Goal: Communication & Community: Answer question/provide support

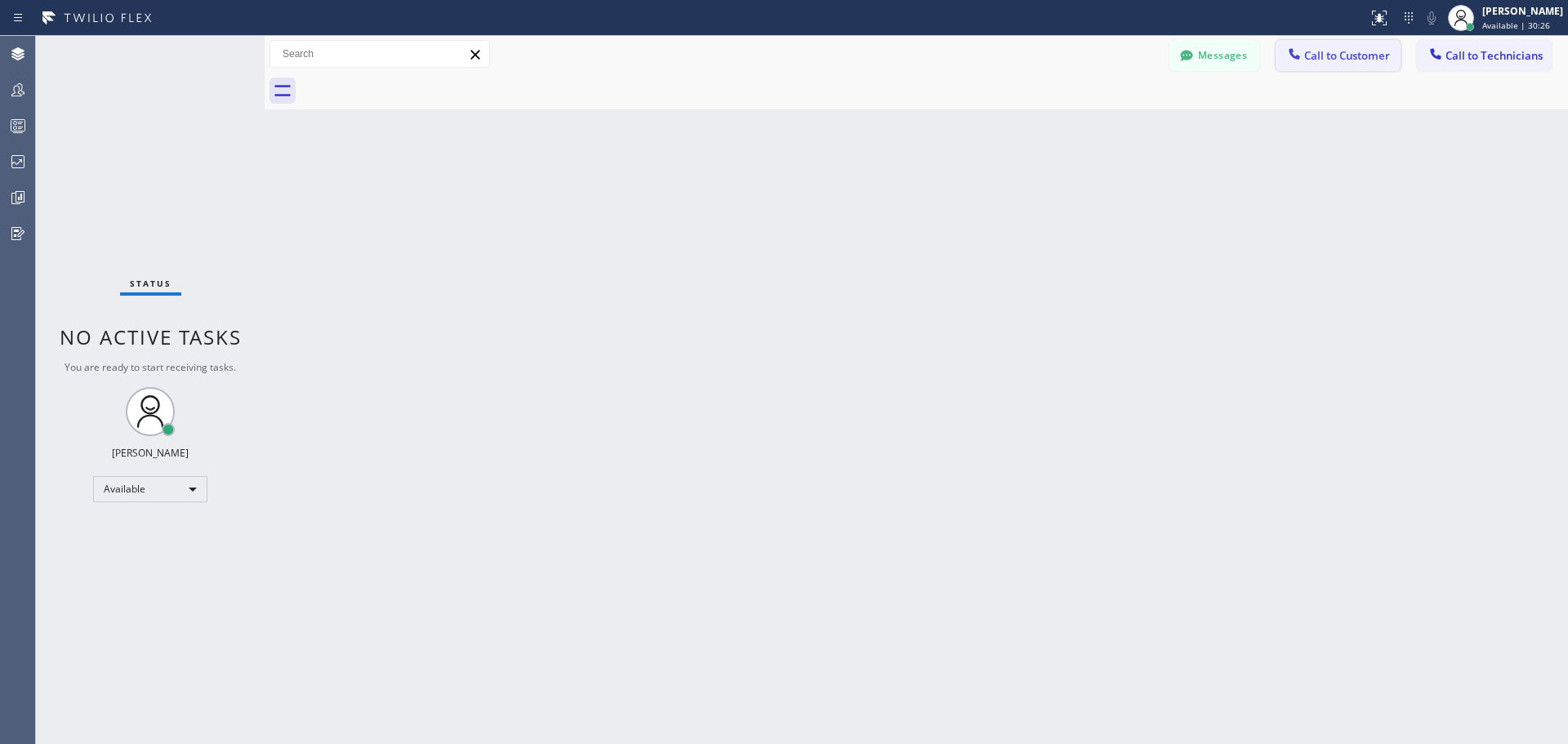
click at [1317, 59] on span "Call to Customer" at bounding box center [1347, 55] width 86 height 15
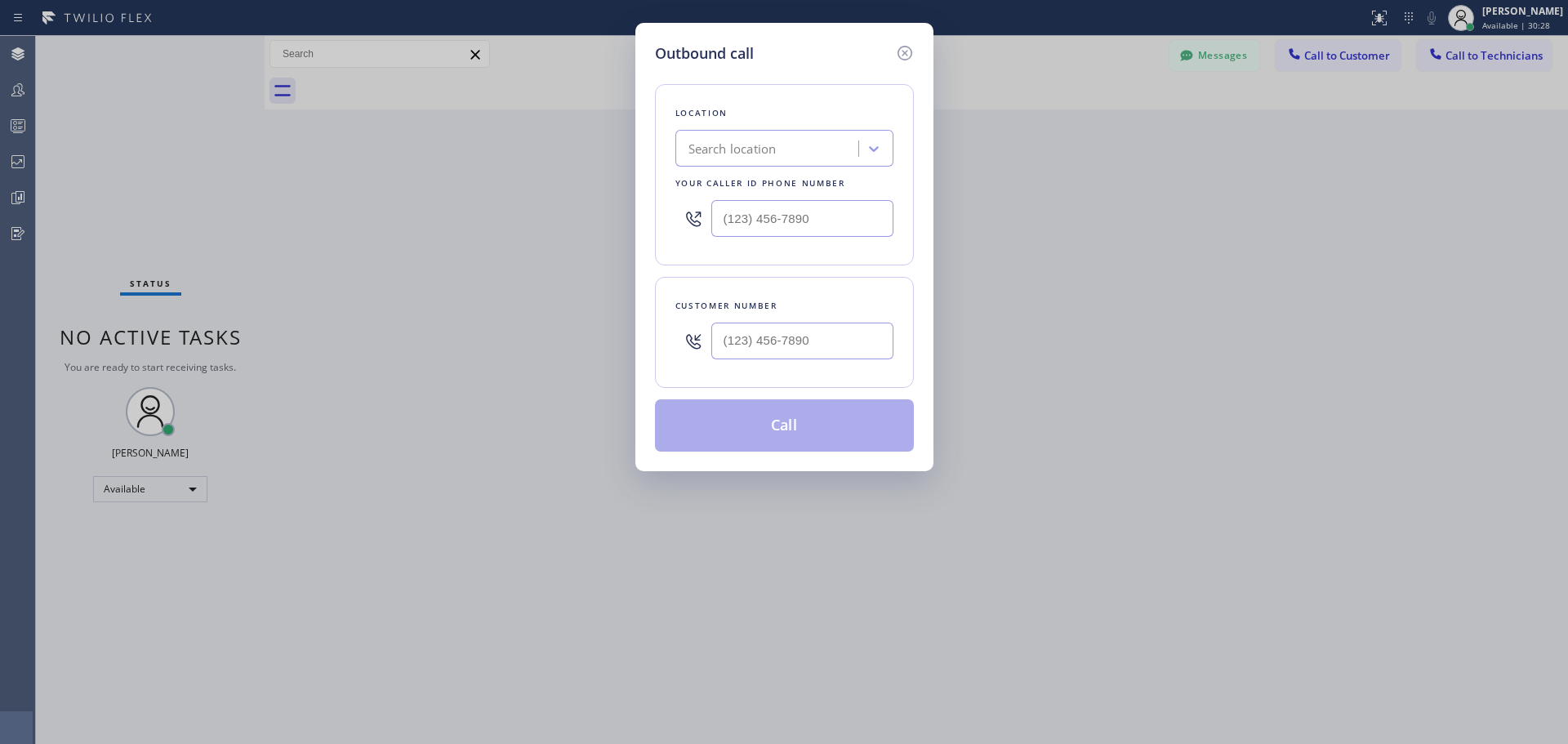
click at [776, 142] on div "Search location" at bounding box center [733, 149] width 89 height 19
type input "CSM"
click at [784, 179] on div "Home Alliance CSM" at bounding box center [784, 183] width 218 height 29
type input "[PHONE_NUMBER]"
click at [814, 350] on input "(___) ___-____" at bounding box center [802, 341] width 182 height 36
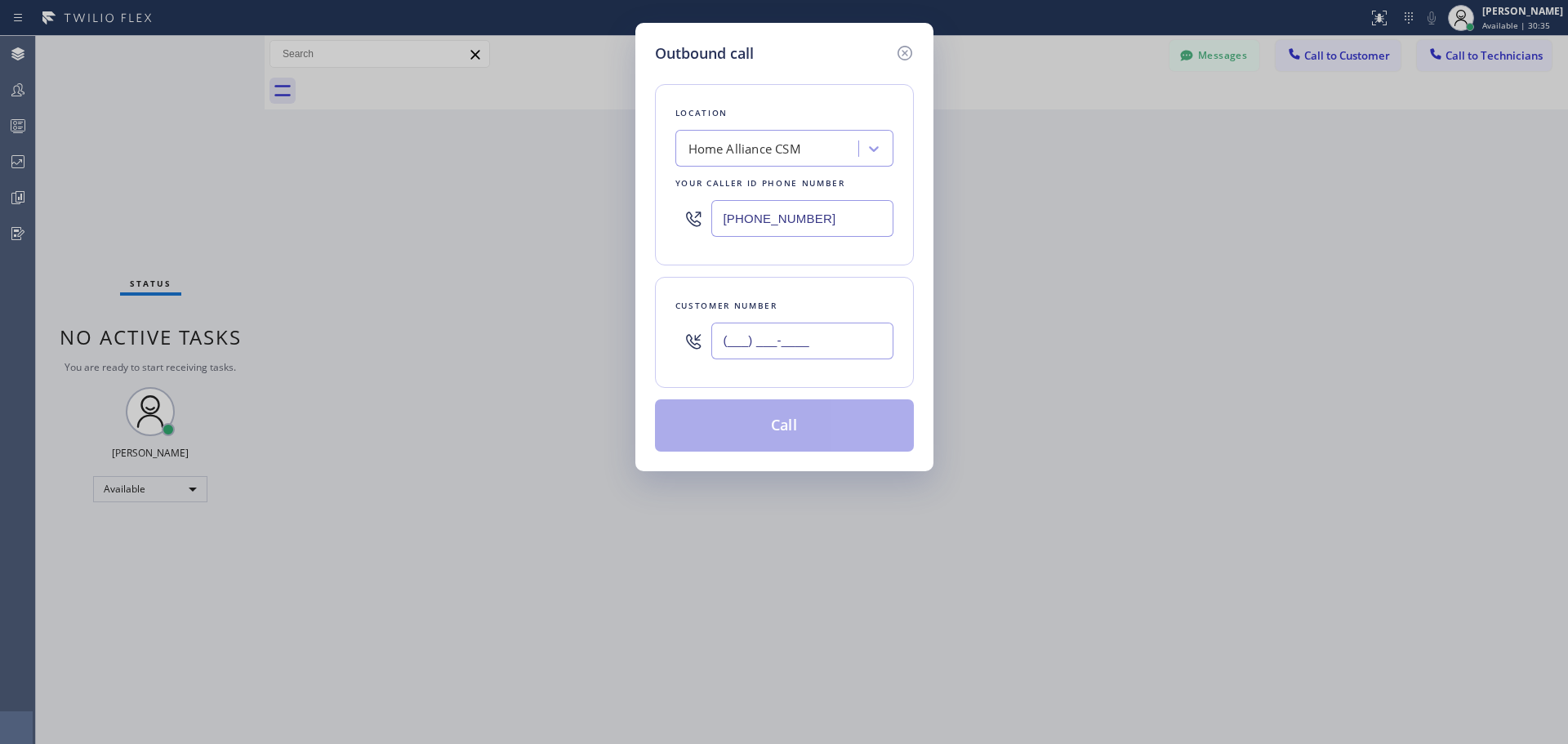
paste input "516) 236-0227"
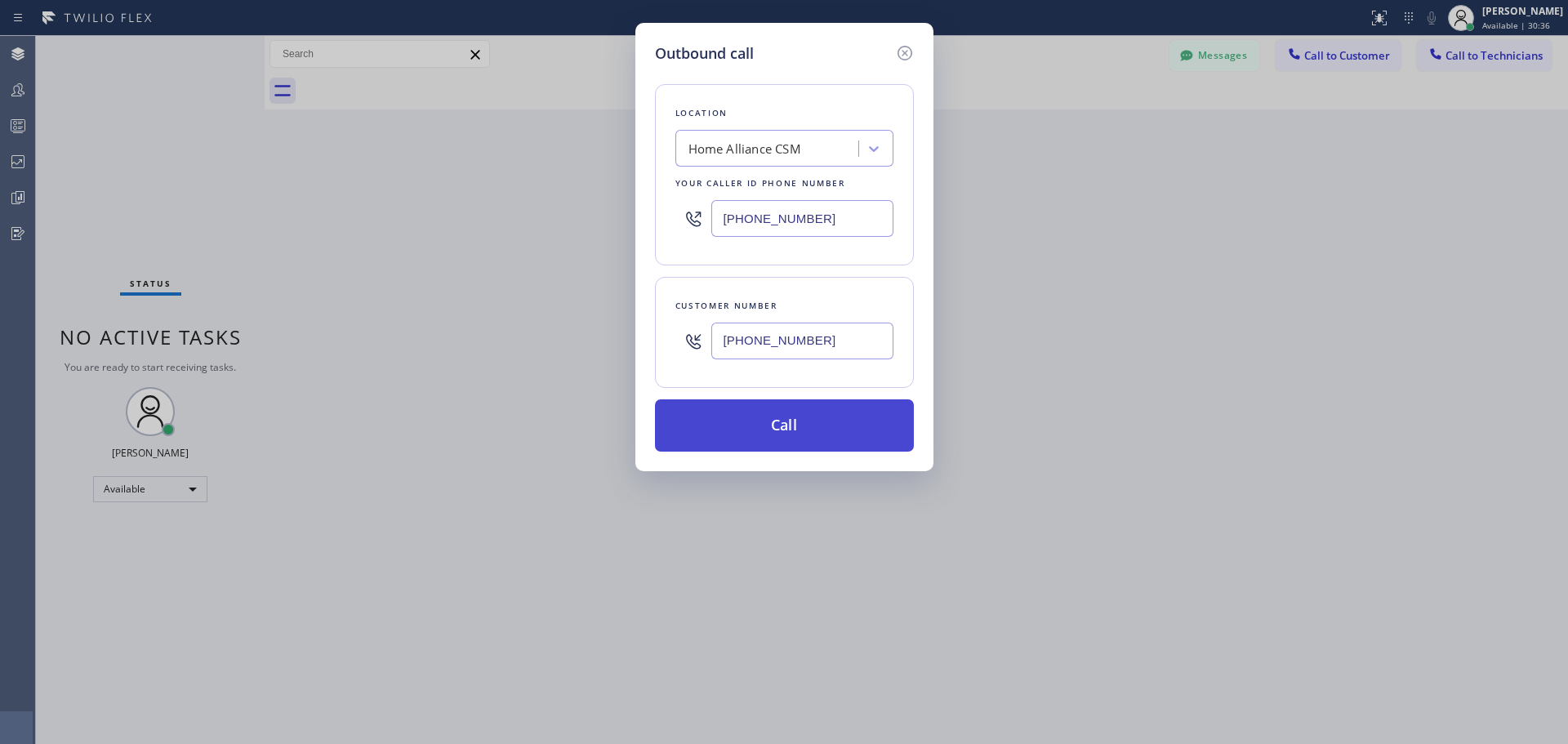
type input "[PHONE_NUMBER]"
click at [801, 428] on button "Call" at bounding box center [784, 426] width 259 height 52
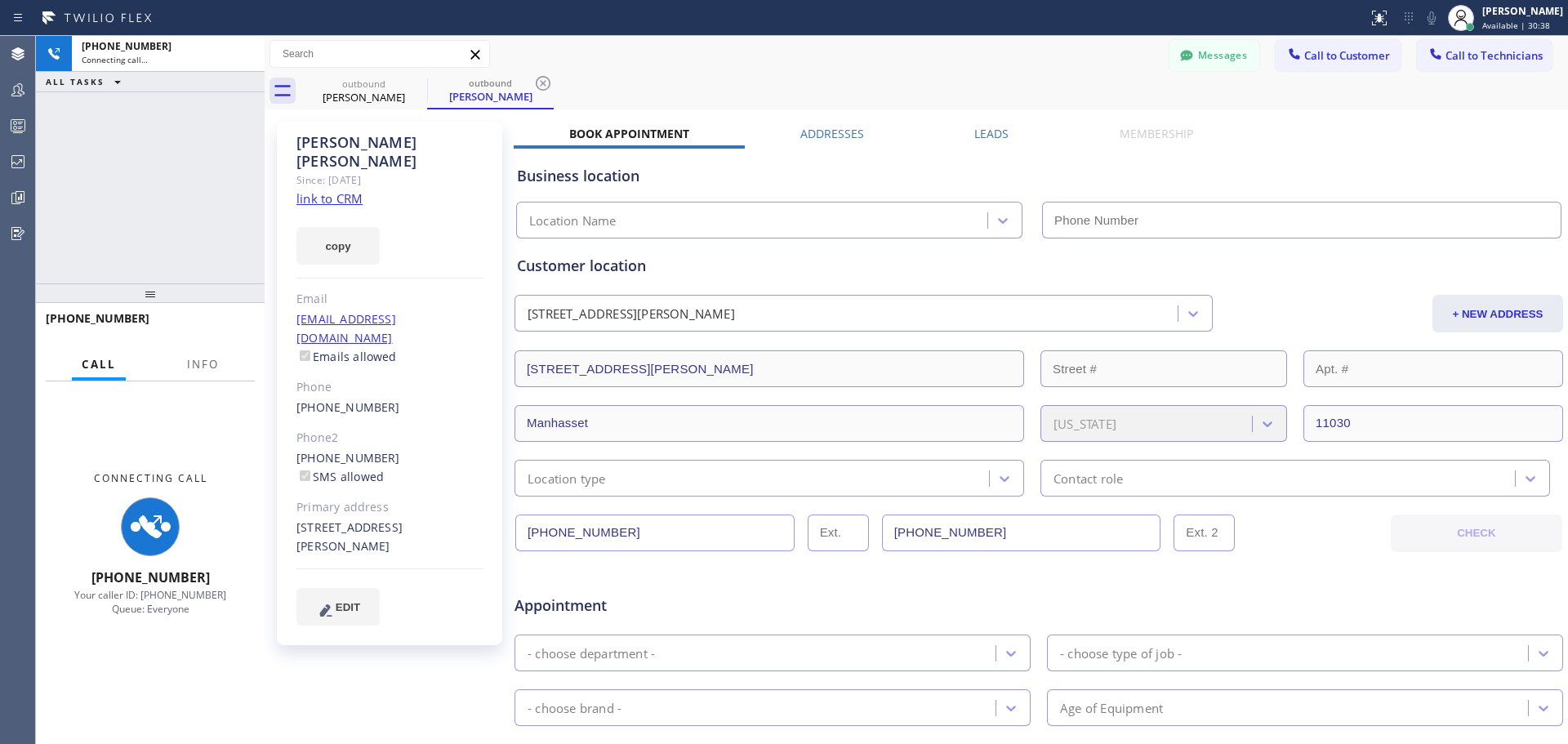
type input "[PHONE_NUMBER]"
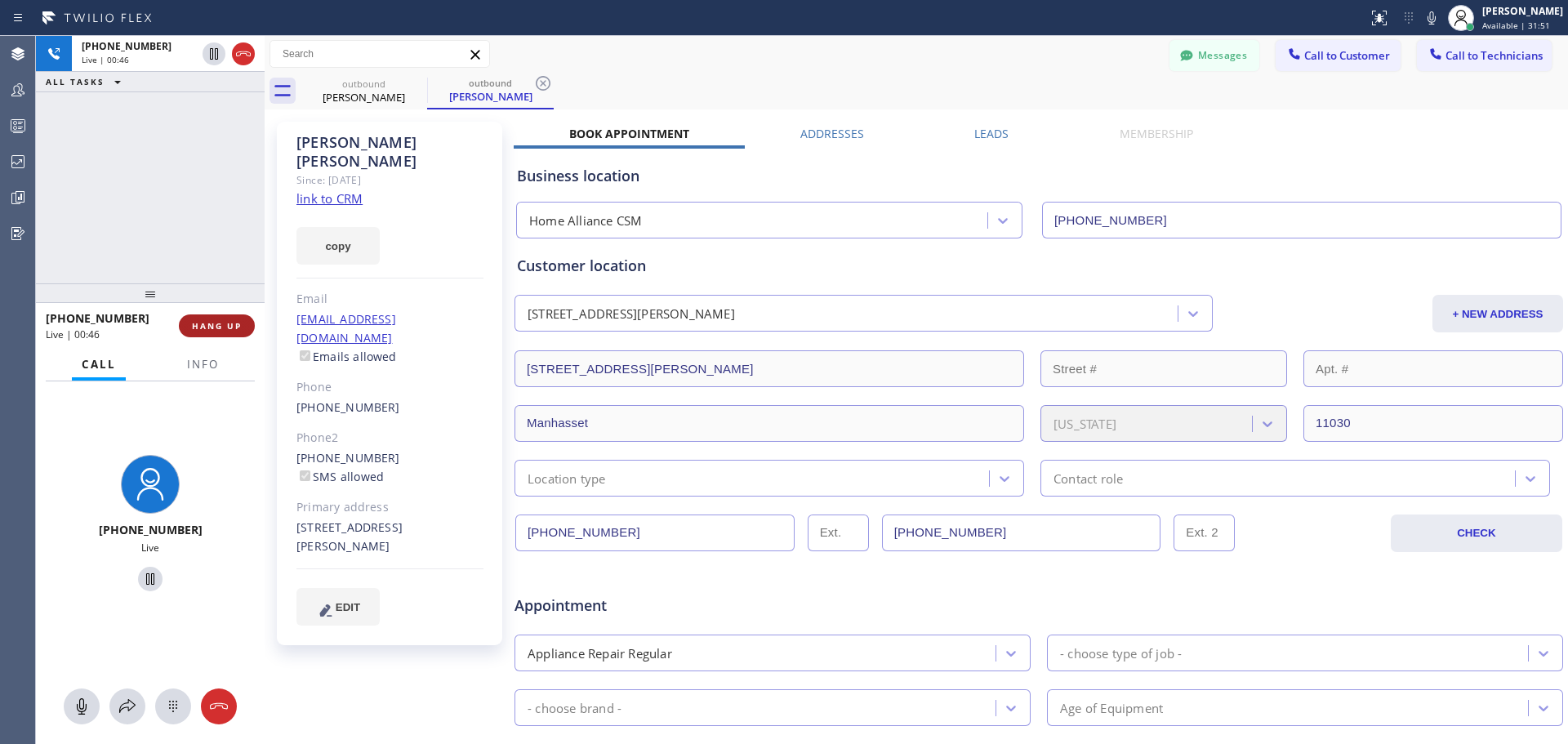
click at [207, 327] on span "HANG UP" at bounding box center [217, 325] width 50 height 12
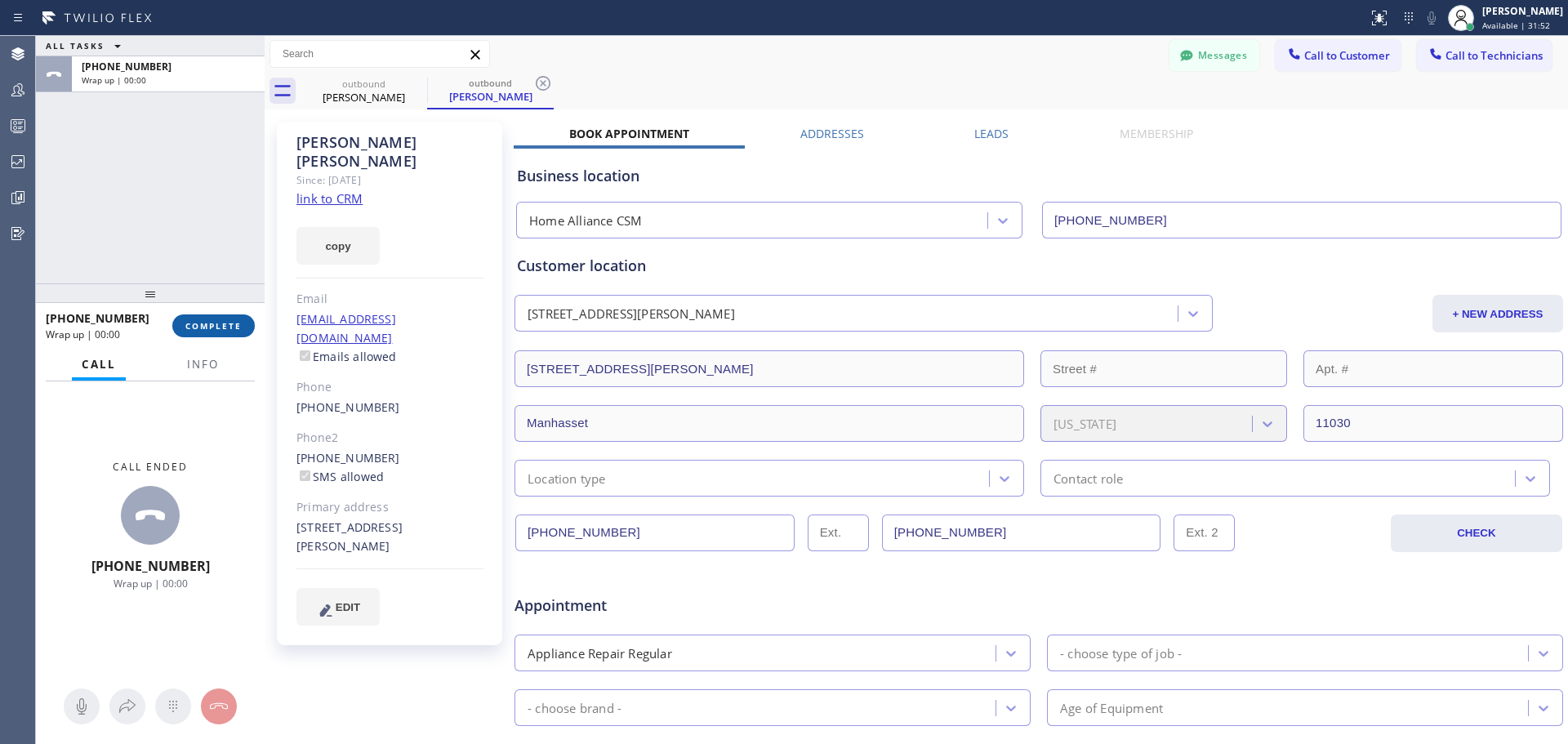
click at [218, 331] on span "COMPLETE" at bounding box center [214, 325] width 57 height 12
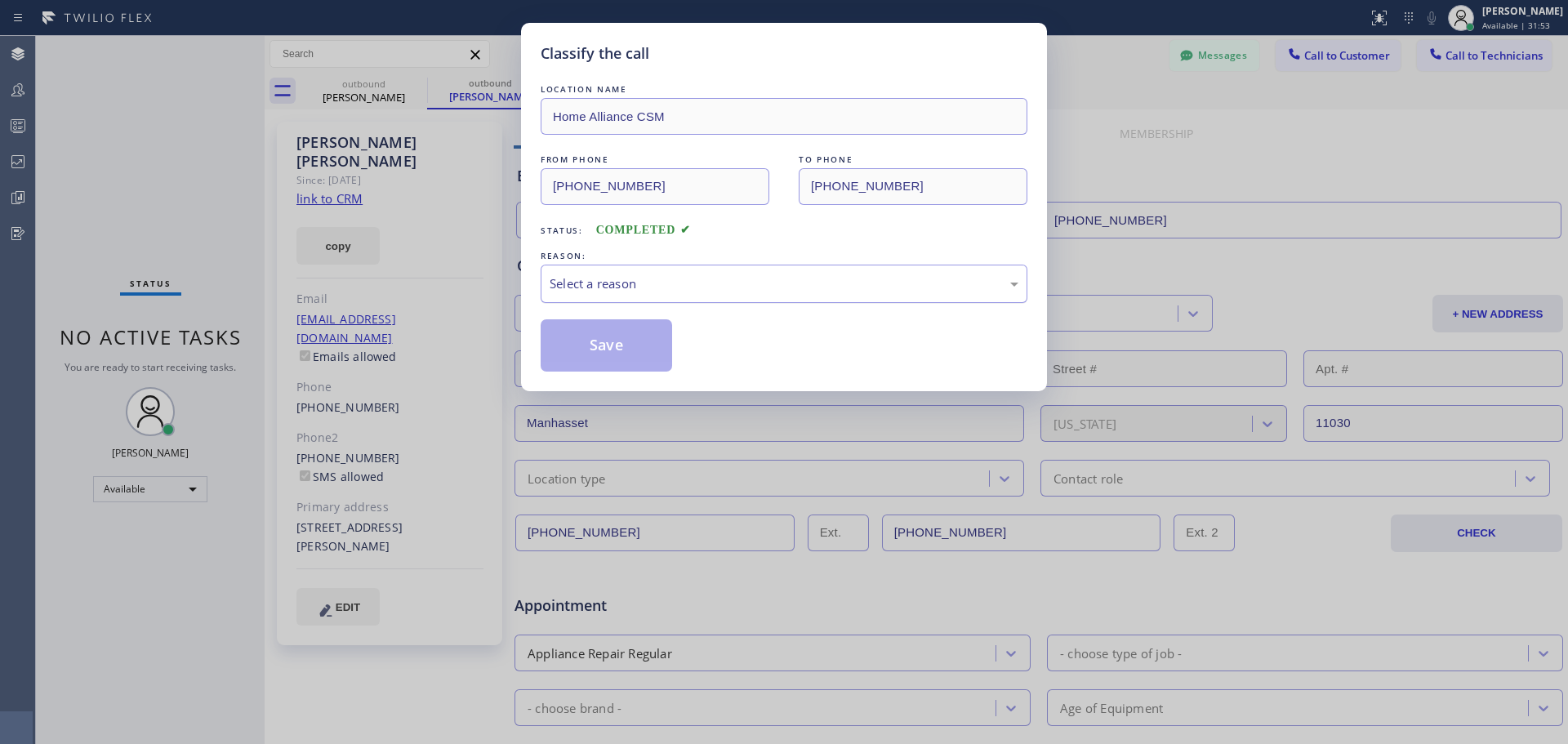
click at [702, 302] on div "Select a reason" at bounding box center [784, 284] width 487 height 38
click at [592, 352] on button "Save" at bounding box center [606, 345] width 131 height 52
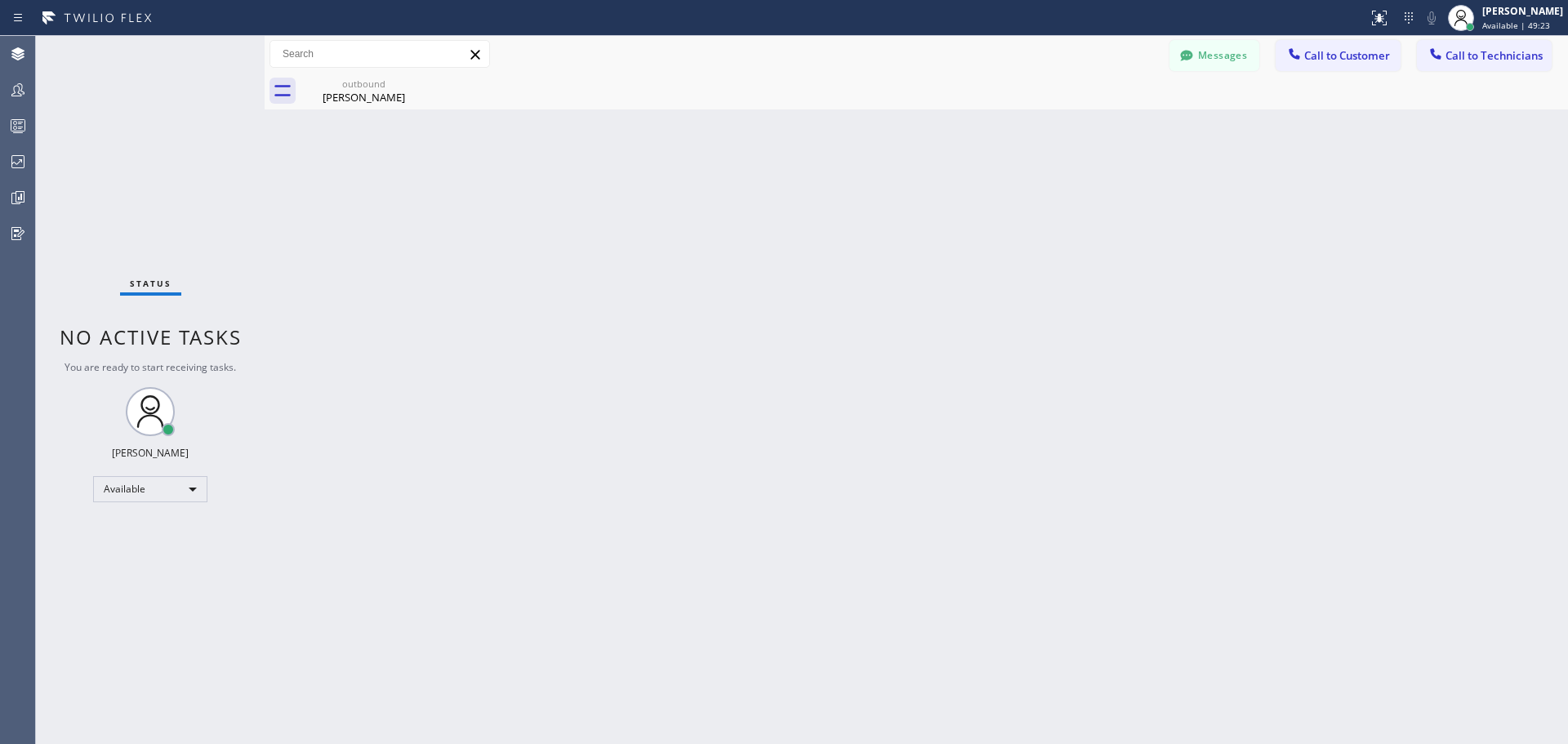
click at [1378, 39] on div "Messages Call to Customer Call to Technicians Outbound call Location Home Allia…" at bounding box center [917, 54] width 1304 height 36
click at [1355, 59] on span "Call to Customer" at bounding box center [1347, 55] width 86 height 15
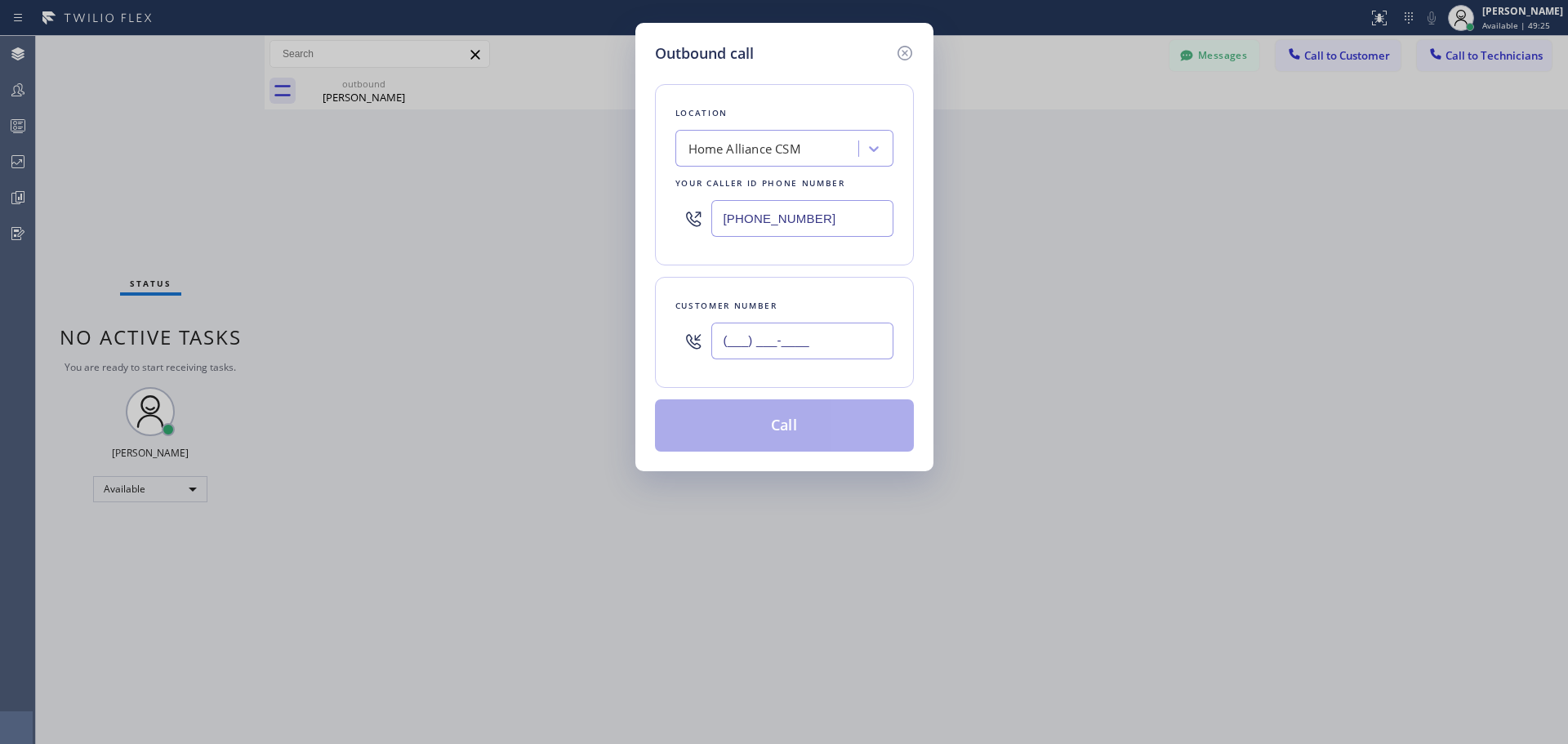
click at [767, 341] on input "(___) ___-____" at bounding box center [802, 341] width 182 height 36
paste input "310) 457-7325"
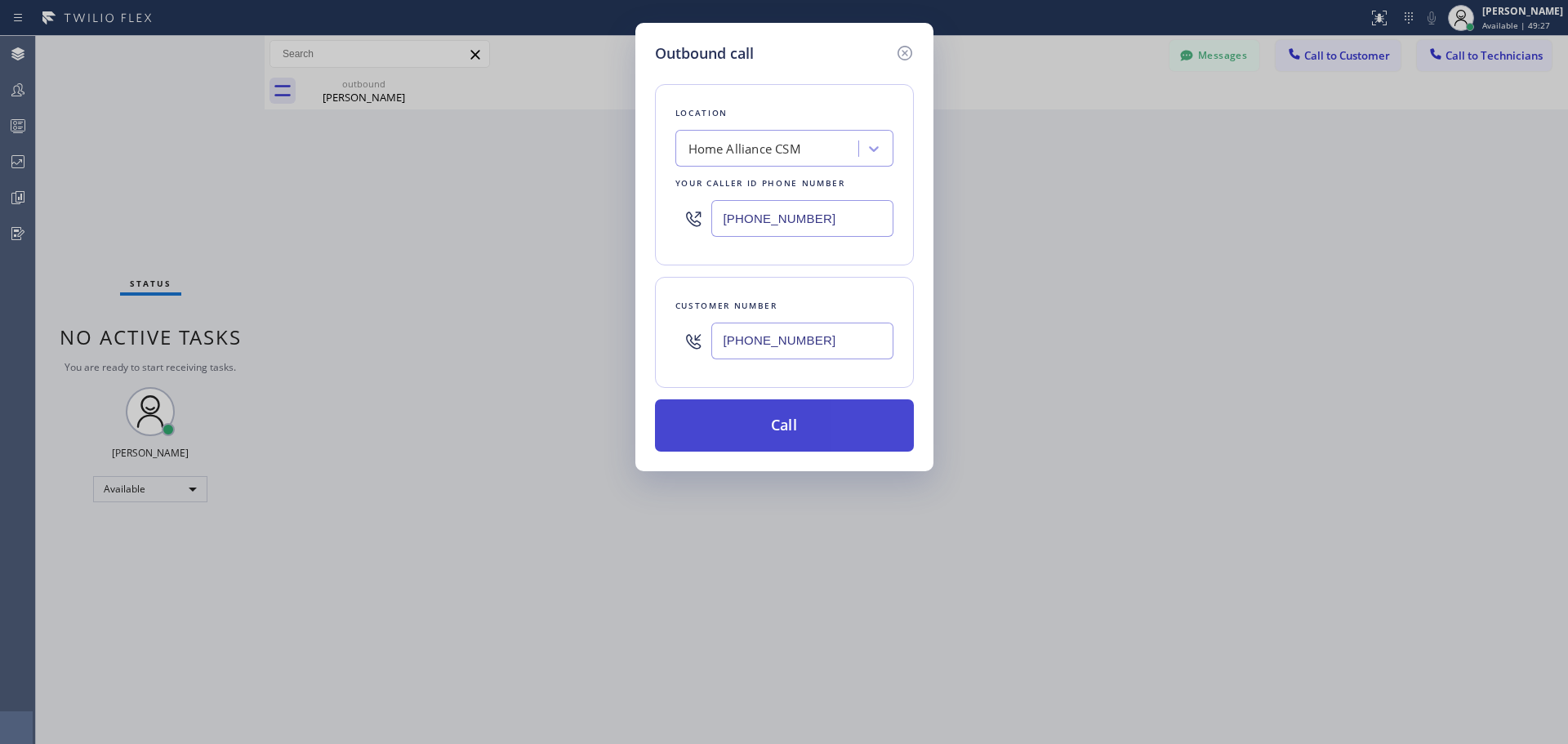
type input "[PHONE_NUMBER]"
click at [792, 424] on button "Call" at bounding box center [784, 426] width 259 height 52
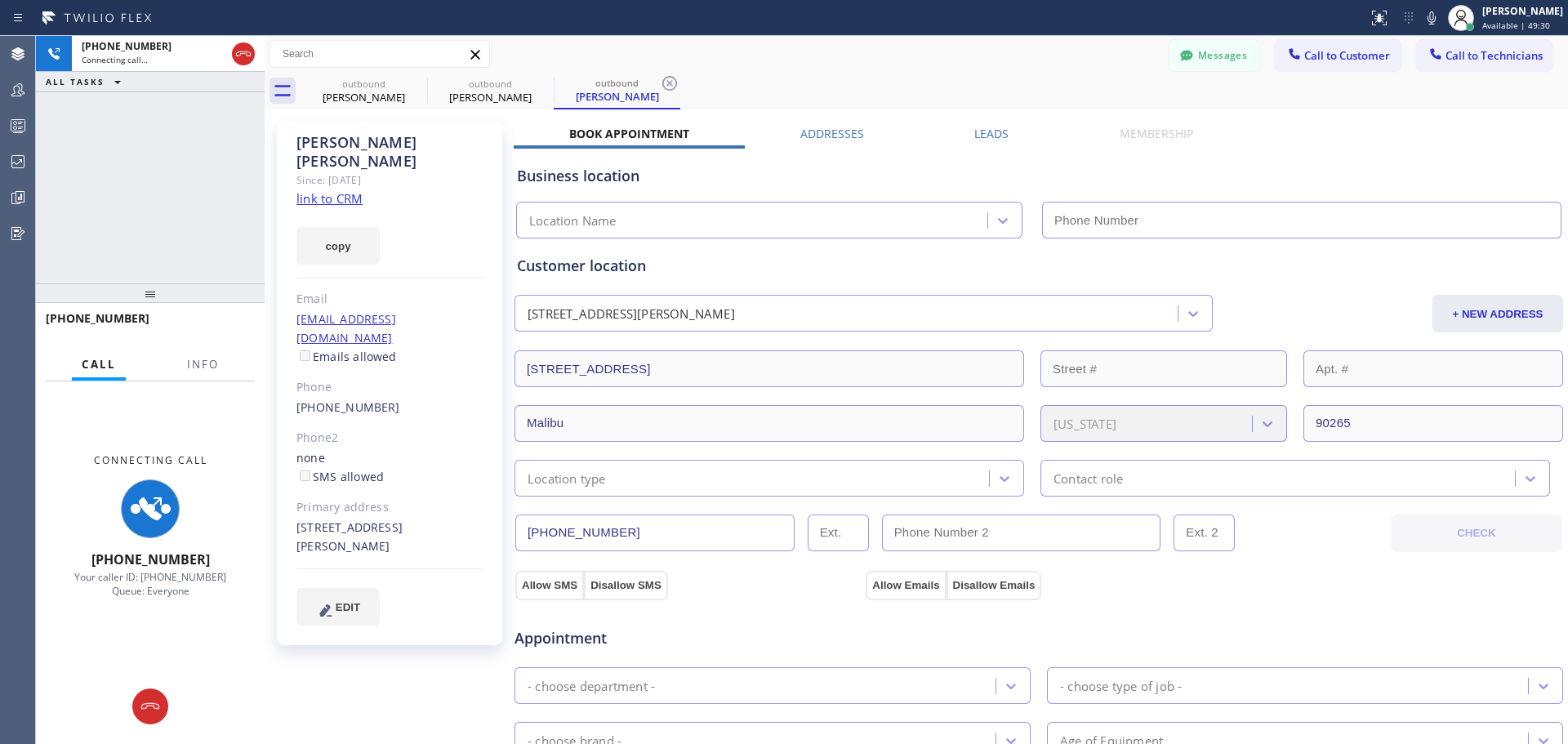
type input "[PHONE_NUMBER]"
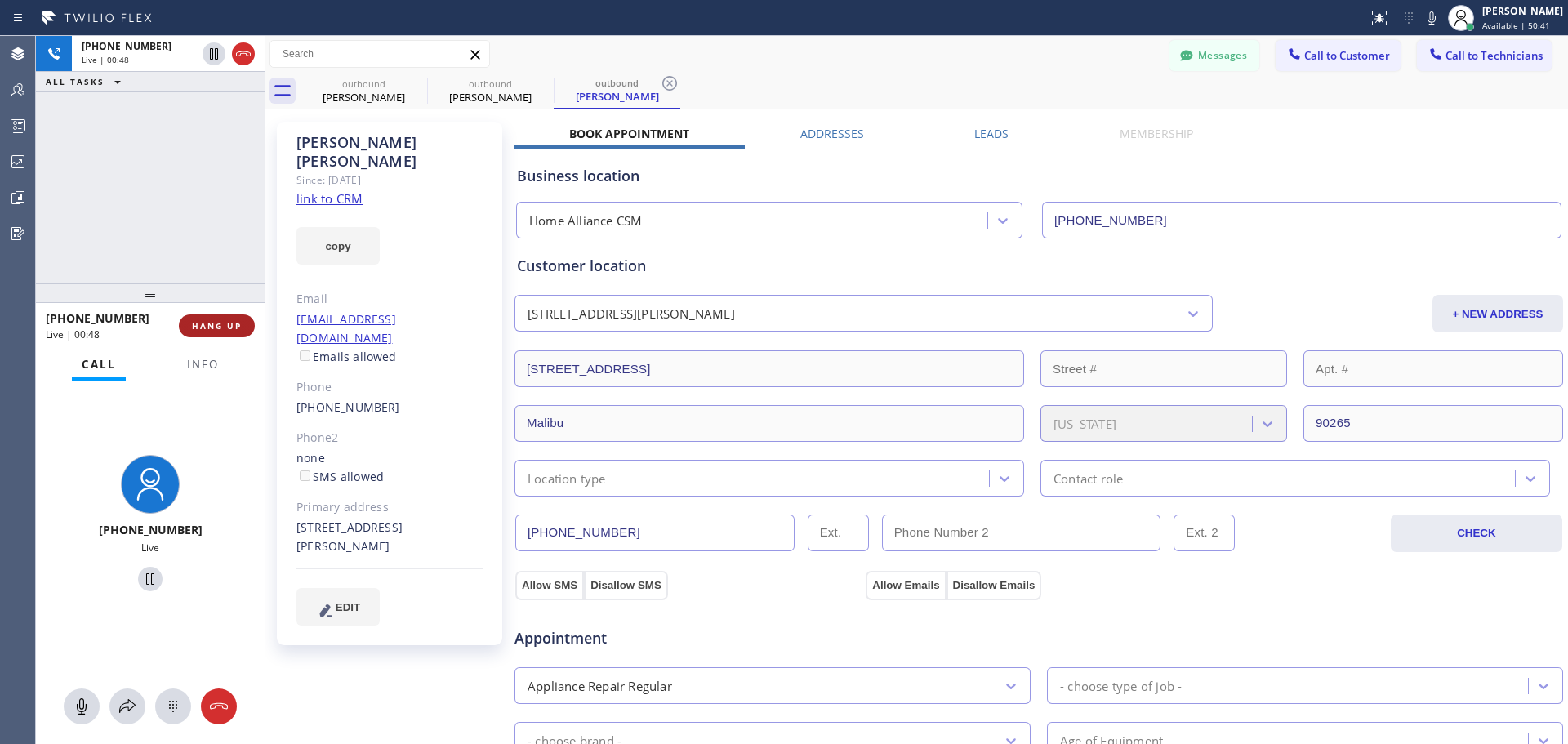
click at [207, 325] on span "HANG UP" at bounding box center [217, 325] width 50 height 12
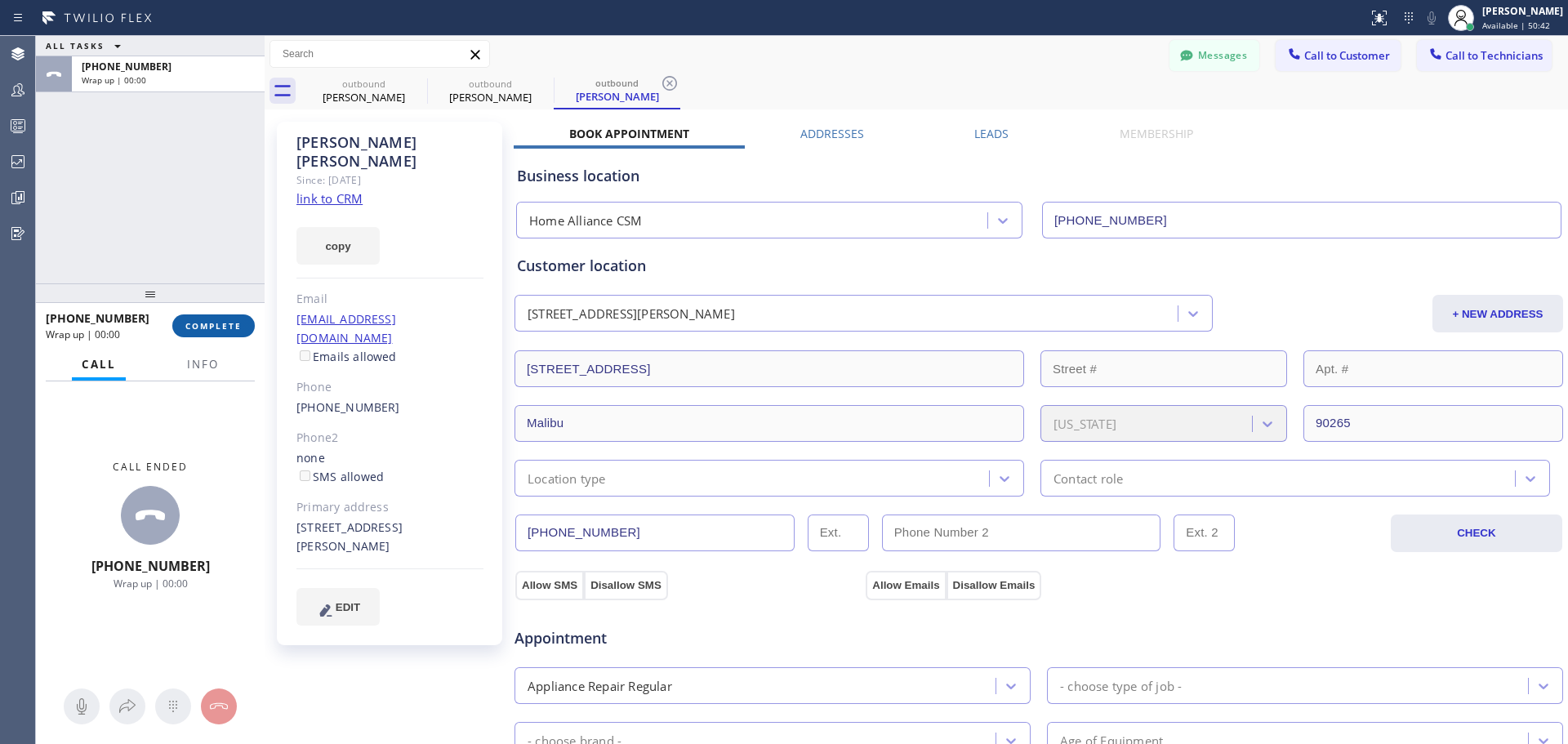
click at [207, 334] on button "COMPLETE" at bounding box center [213, 326] width 82 height 23
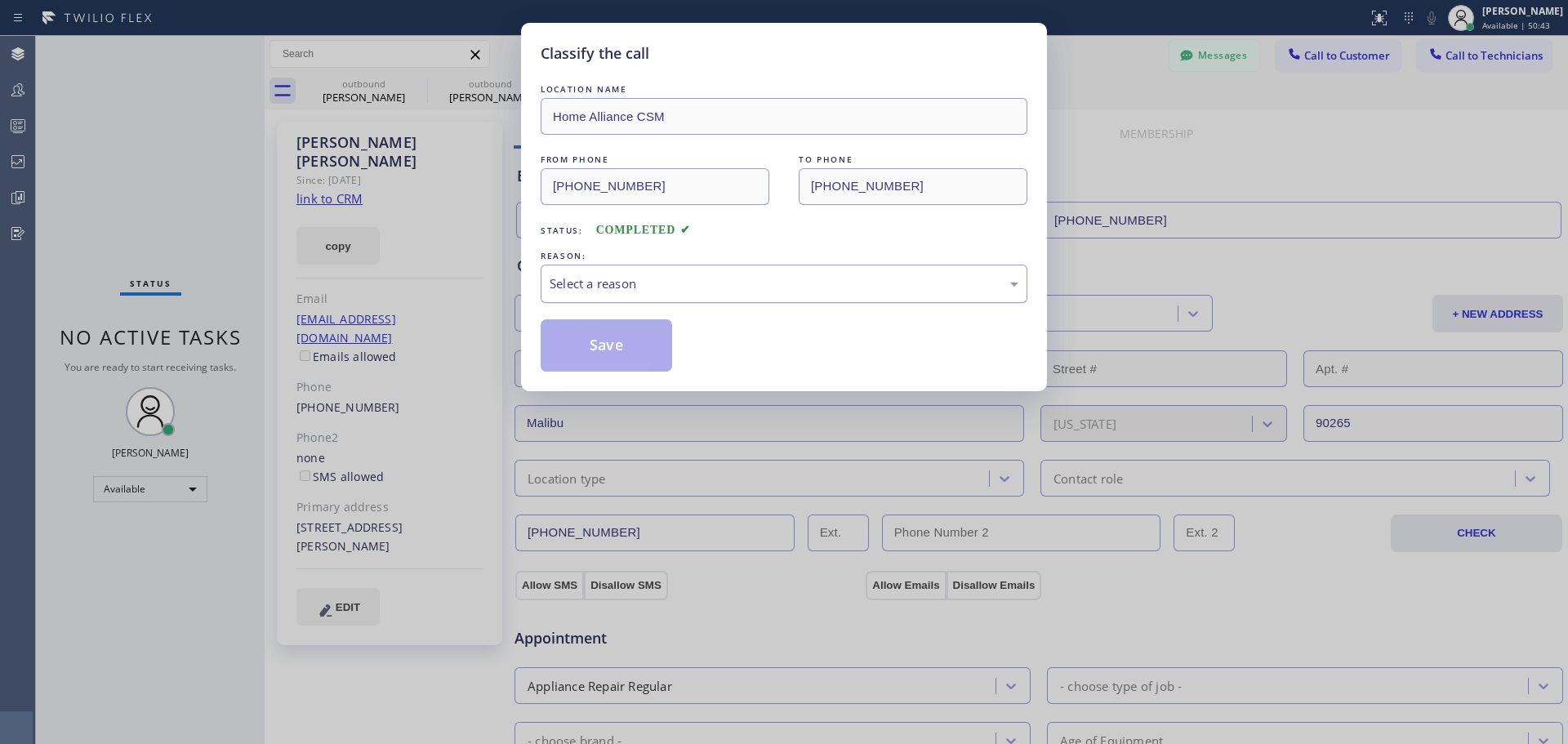
click at [735, 286] on div "Select a reason" at bounding box center [784, 284] width 469 height 19
click at [586, 343] on button "Save" at bounding box center [606, 345] width 131 height 52
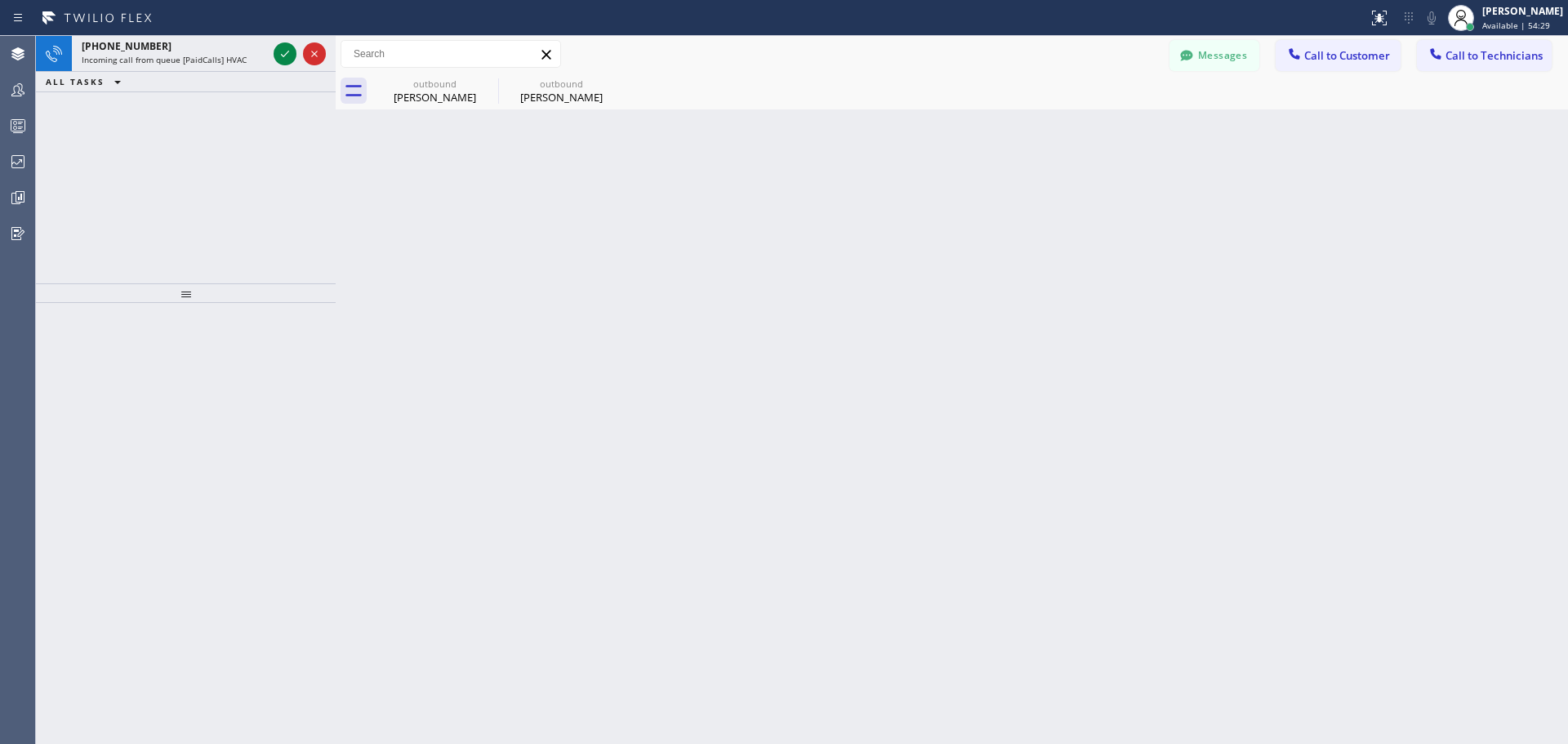
drag, startPoint x: 264, startPoint y: 47, endPoint x: 335, endPoint y: 58, distance: 71.8
click at [336, 58] on div at bounding box center [336, 390] width 0 height 709
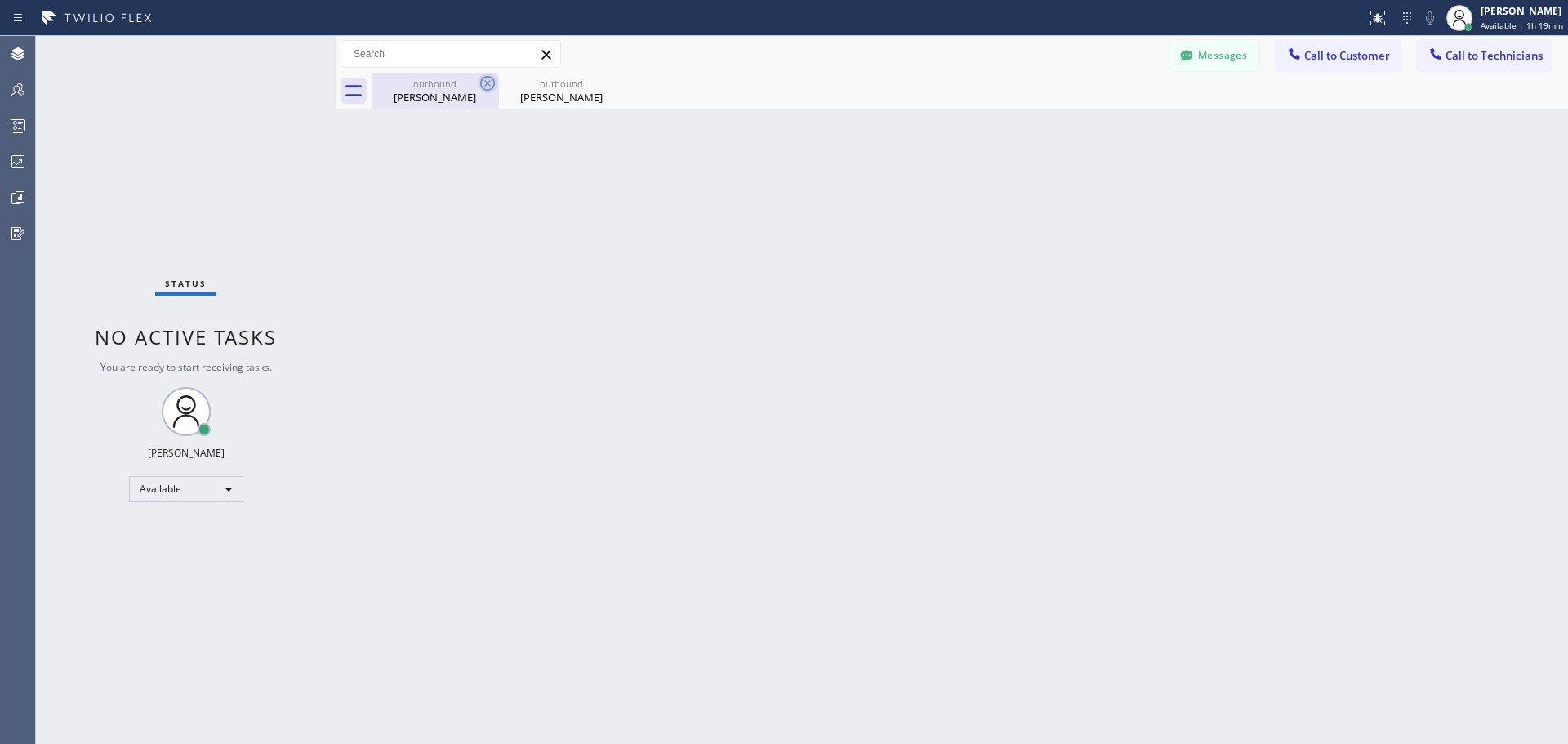
click at [489, 78] on icon at bounding box center [488, 83] width 20 height 20
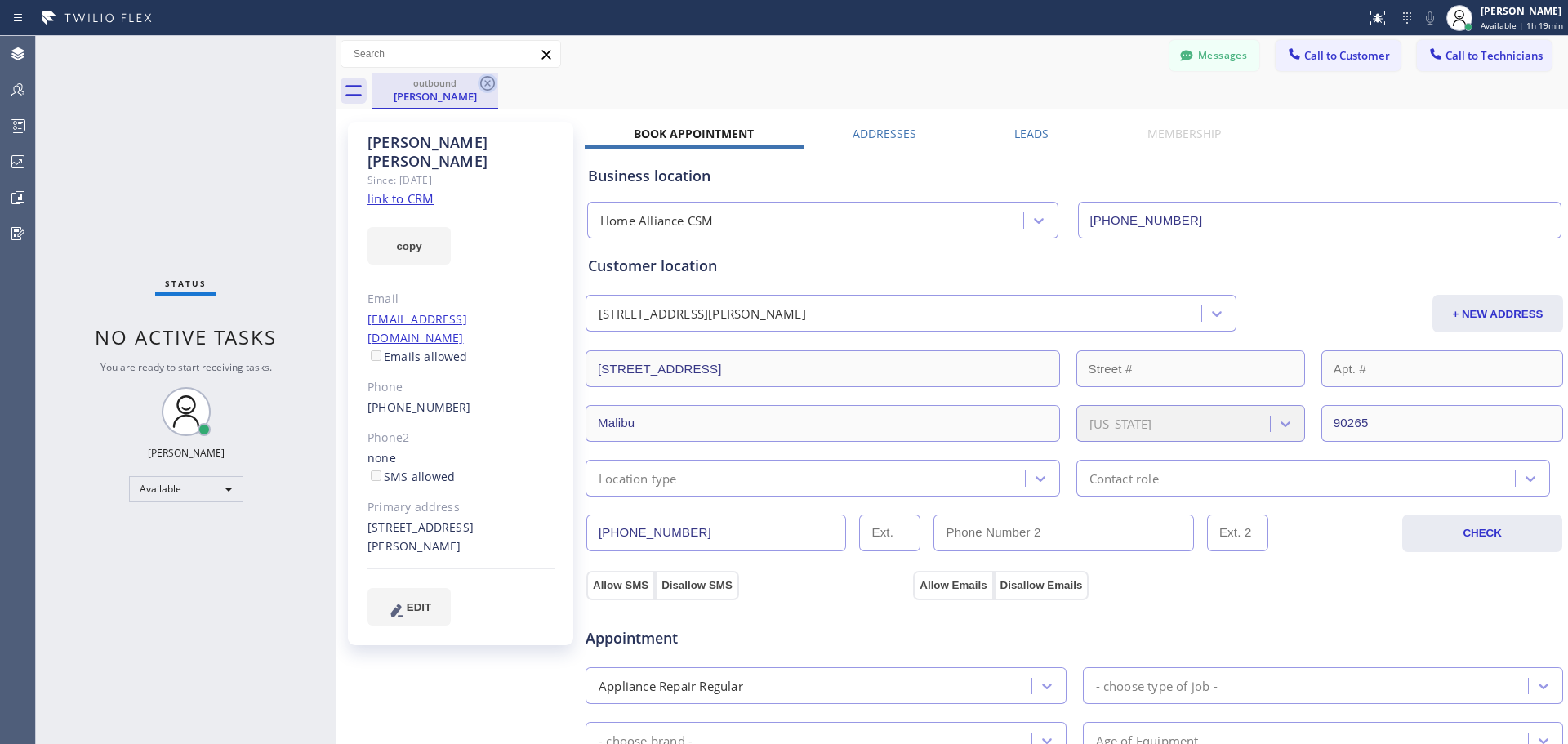
click at [488, 89] on icon at bounding box center [488, 83] width 20 height 20
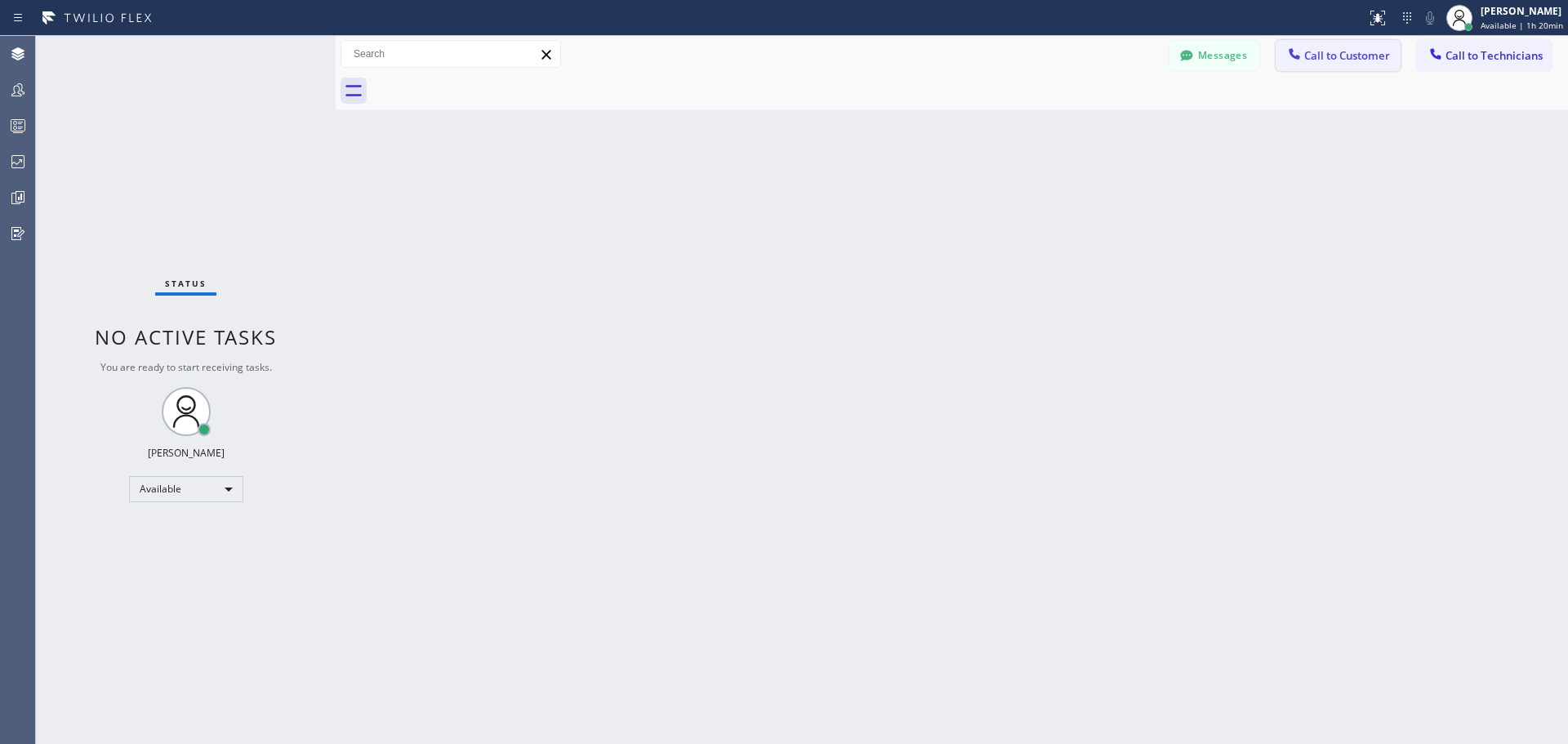
click at [1306, 61] on span "Call to Customer" at bounding box center [1347, 55] width 86 height 15
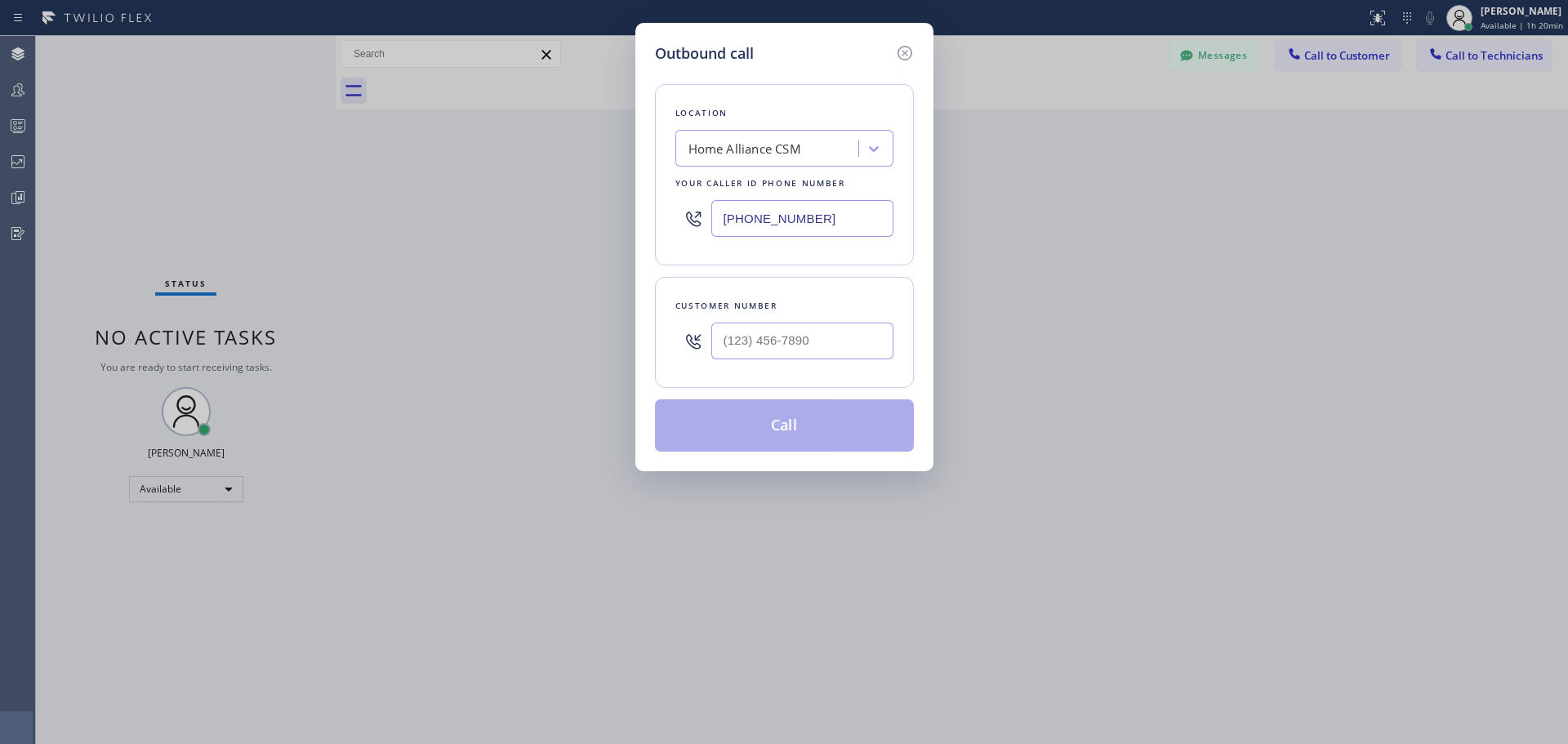
click at [784, 343] on input "text" at bounding box center [802, 341] width 182 height 36
paste input "720) 629-2039"
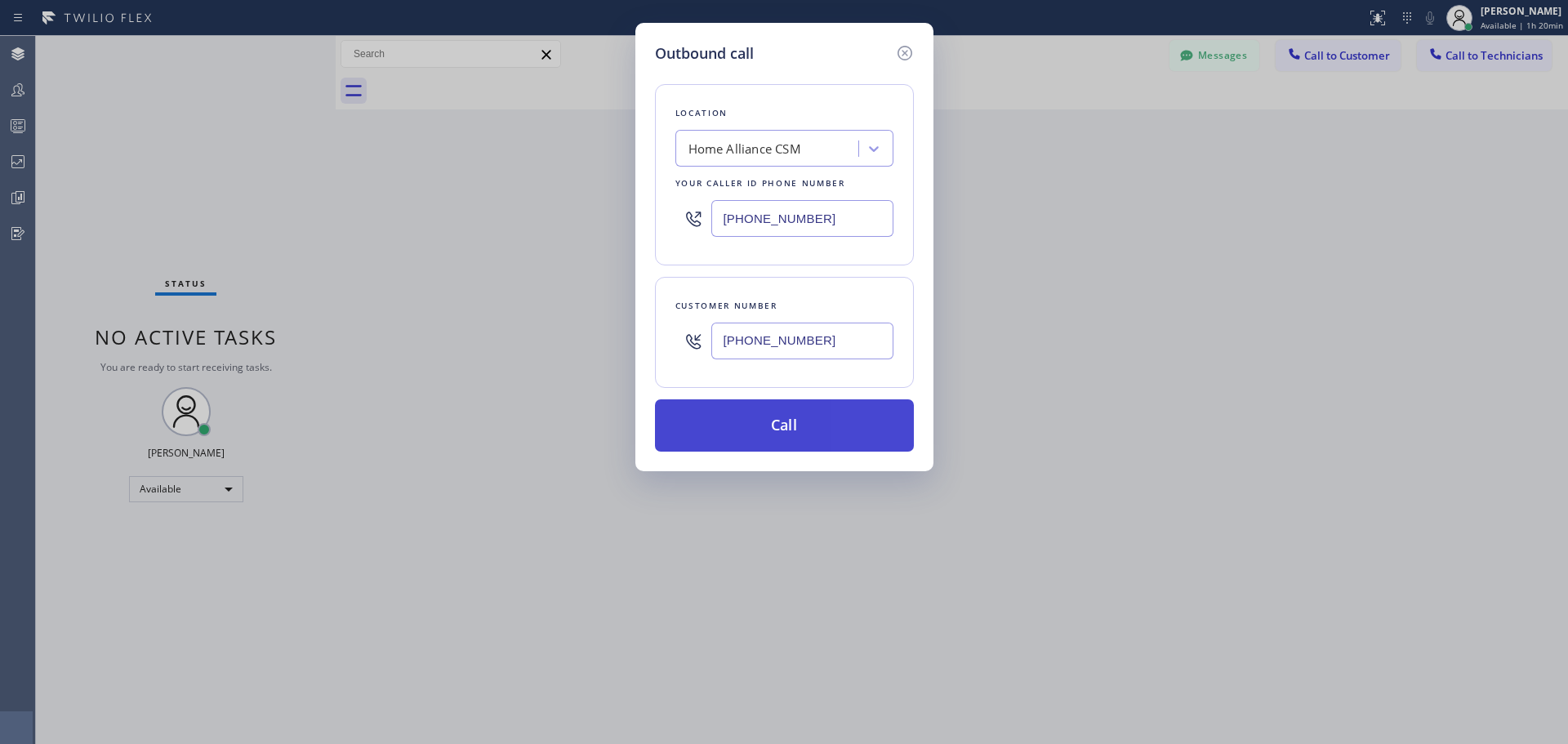
type input "[PHONE_NUMBER]"
click at [805, 414] on button "Call" at bounding box center [784, 426] width 259 height 52
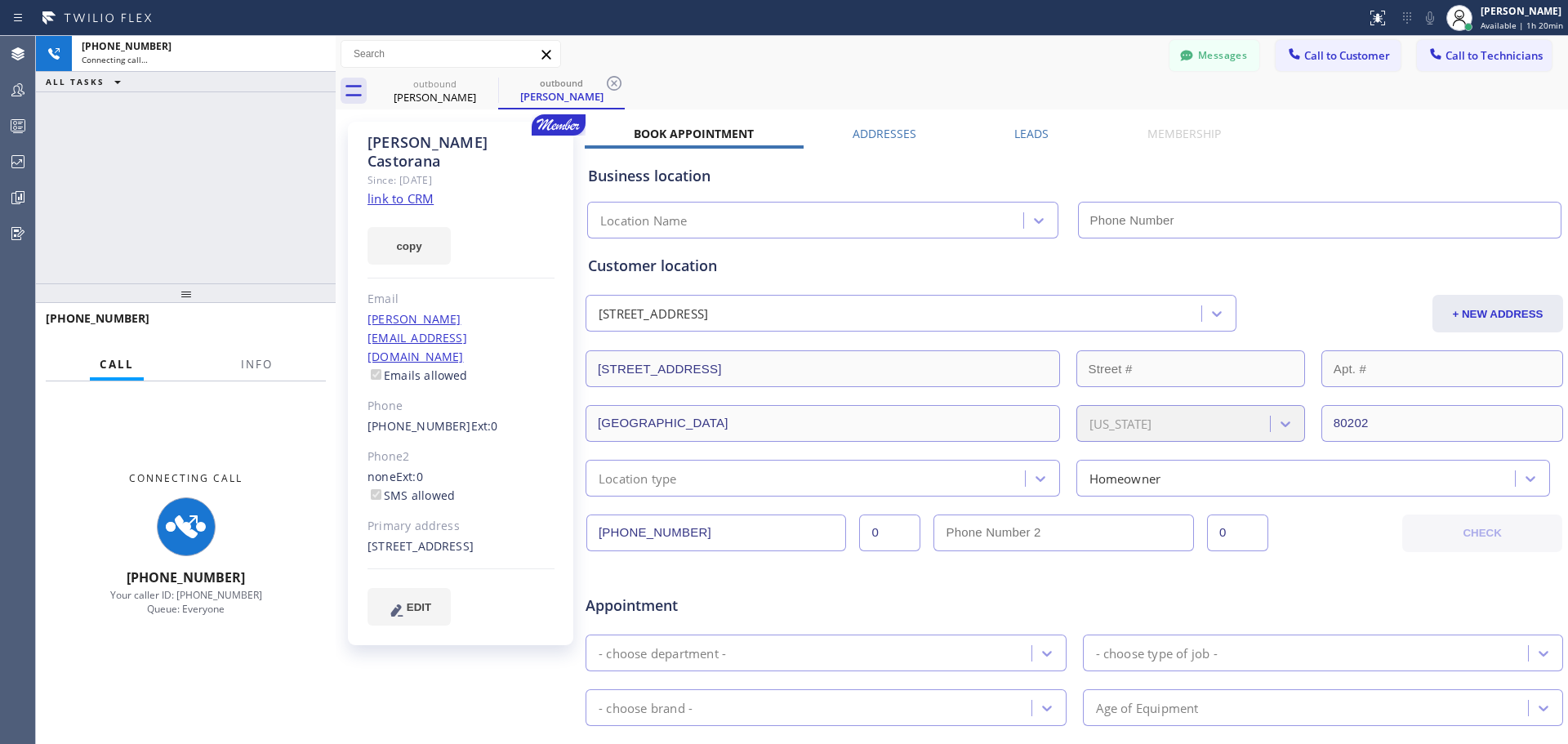
type input "[PHONE_NUMBER]"
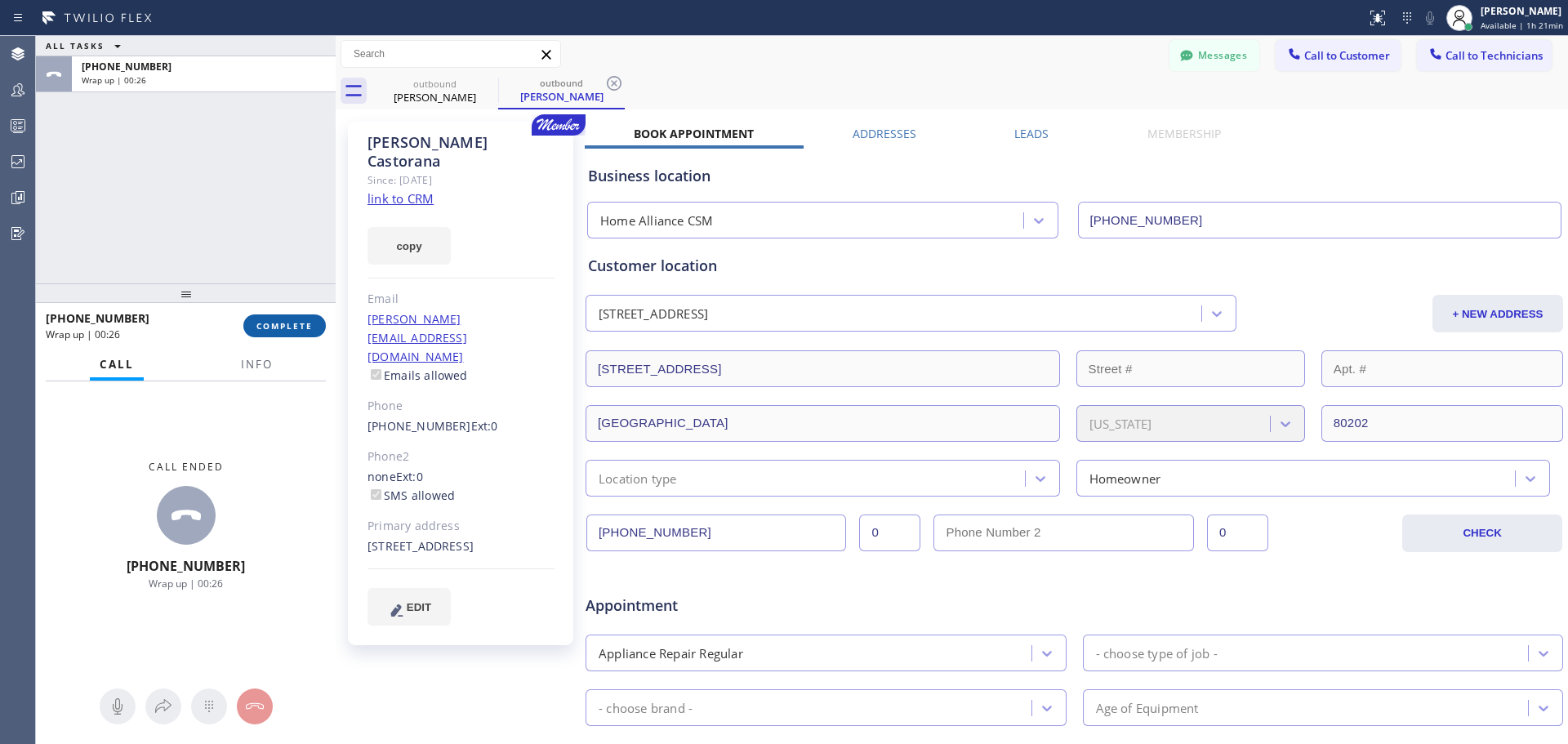
click at [277, 332] on span "COMPLETE" at bounding box center [285, 325] width 57 height 12
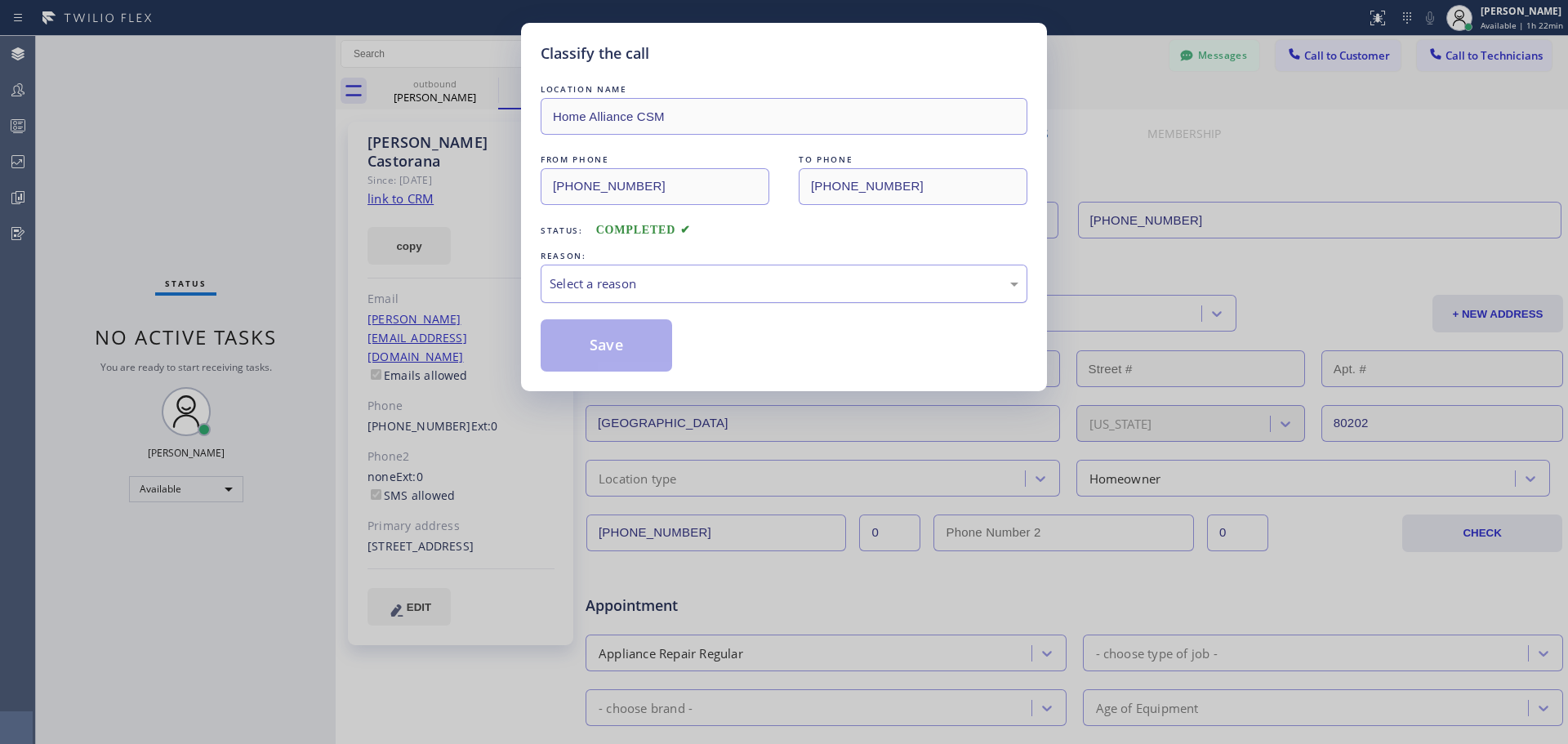
click at [723, 294] on div "Select a reason" at bounding box center [784, 284] width 487 height 38
click at [562, 354] on button "Save" at bounding box center [606, 345] width 131 height 52
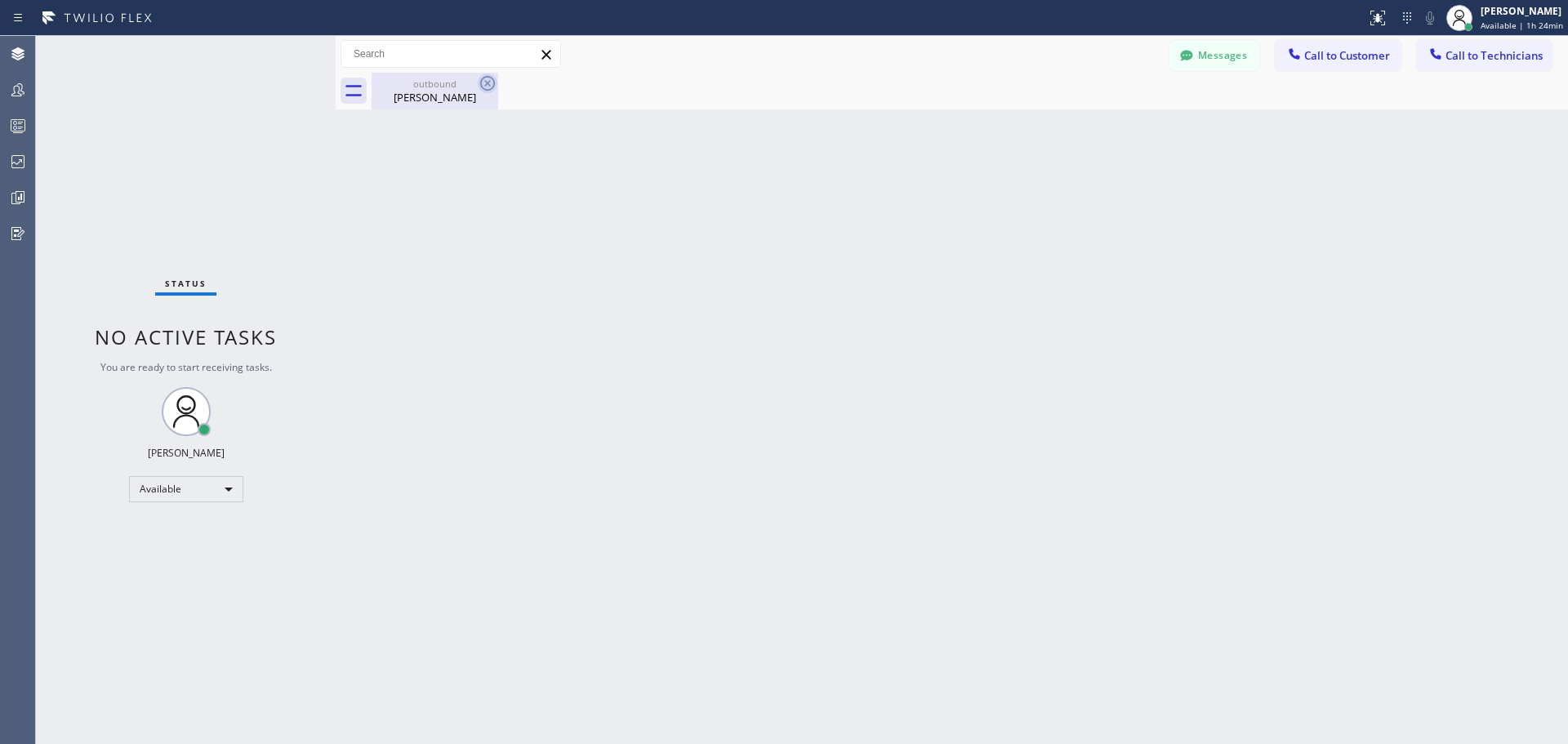
click at [481, 80] on icon at bounding box center [488, 83] width 15 height 15
click at [462, 99] on div "[PERSON_NAME]" at bounding box center [434, 97] width 123 height 15
click at [1328, 57] on span "Call to Customer" at bounding box center [1347, 55] width 86 height 15
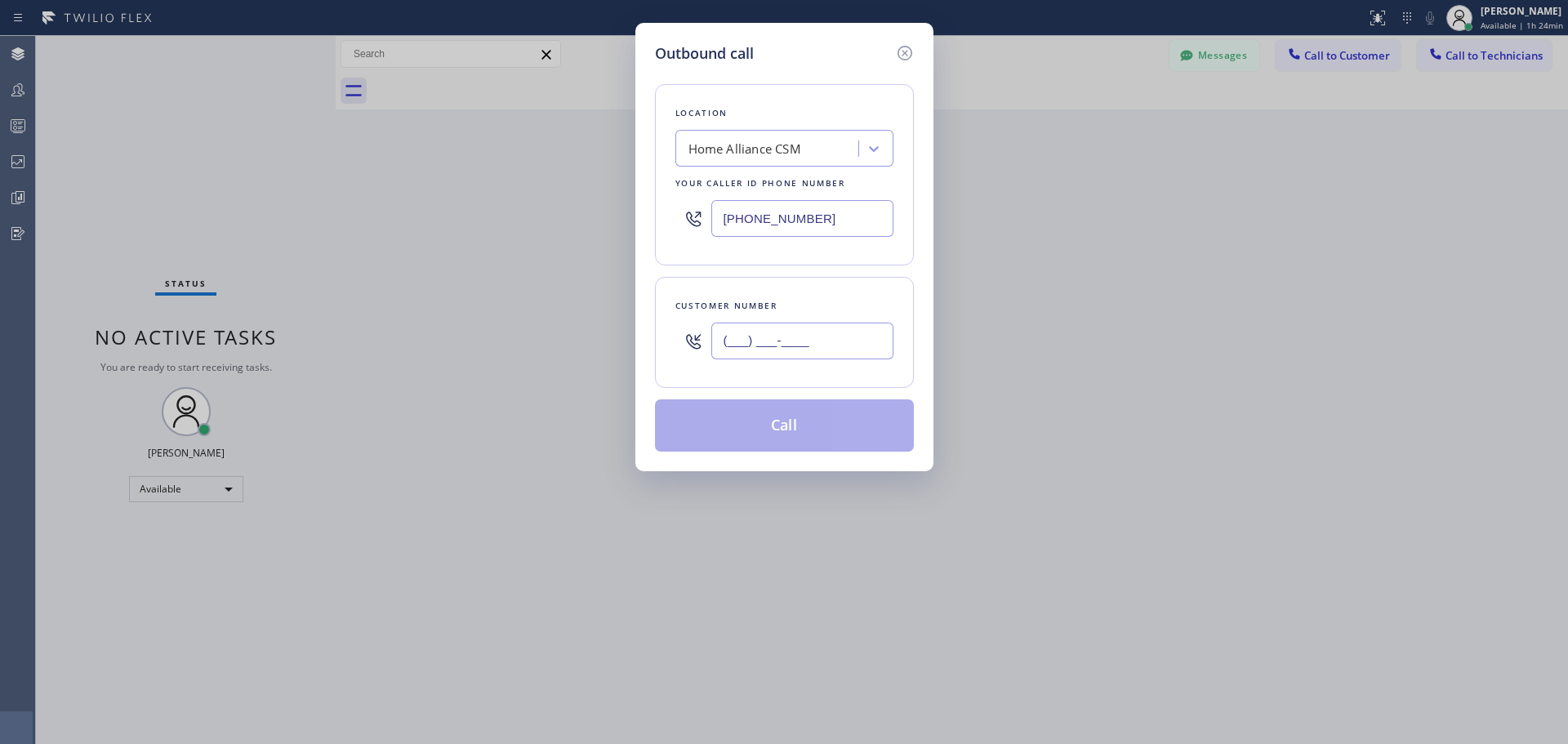
click at [799, 343] on input "(___) ___-____" at bounding box center [802, 341] width 182 height 36
paste input "510) 386-0652"
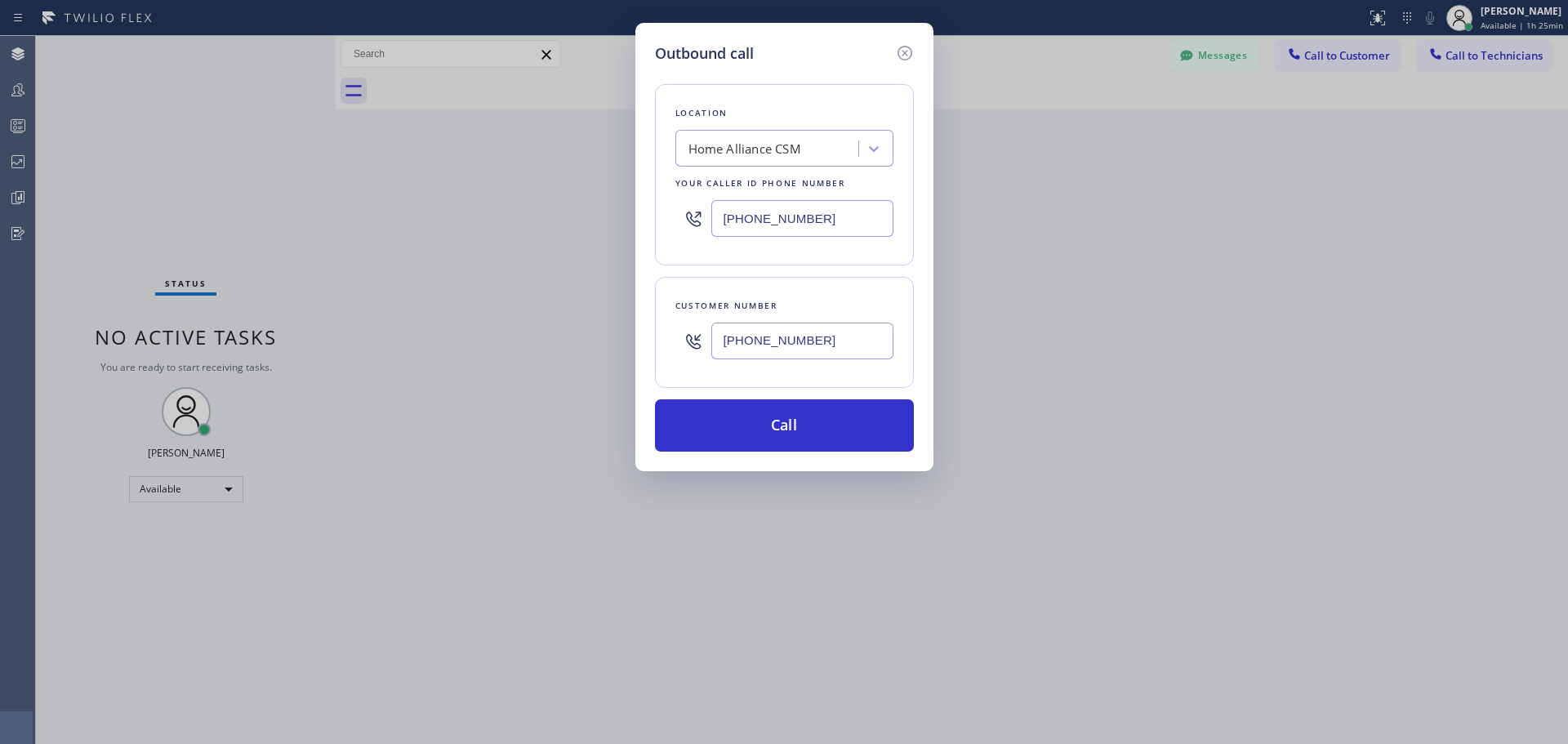
type input "[PHONE_NUMBER]"
click at [785, 436] on button "Call" at bounding box center [784, 426] width 259 height 52
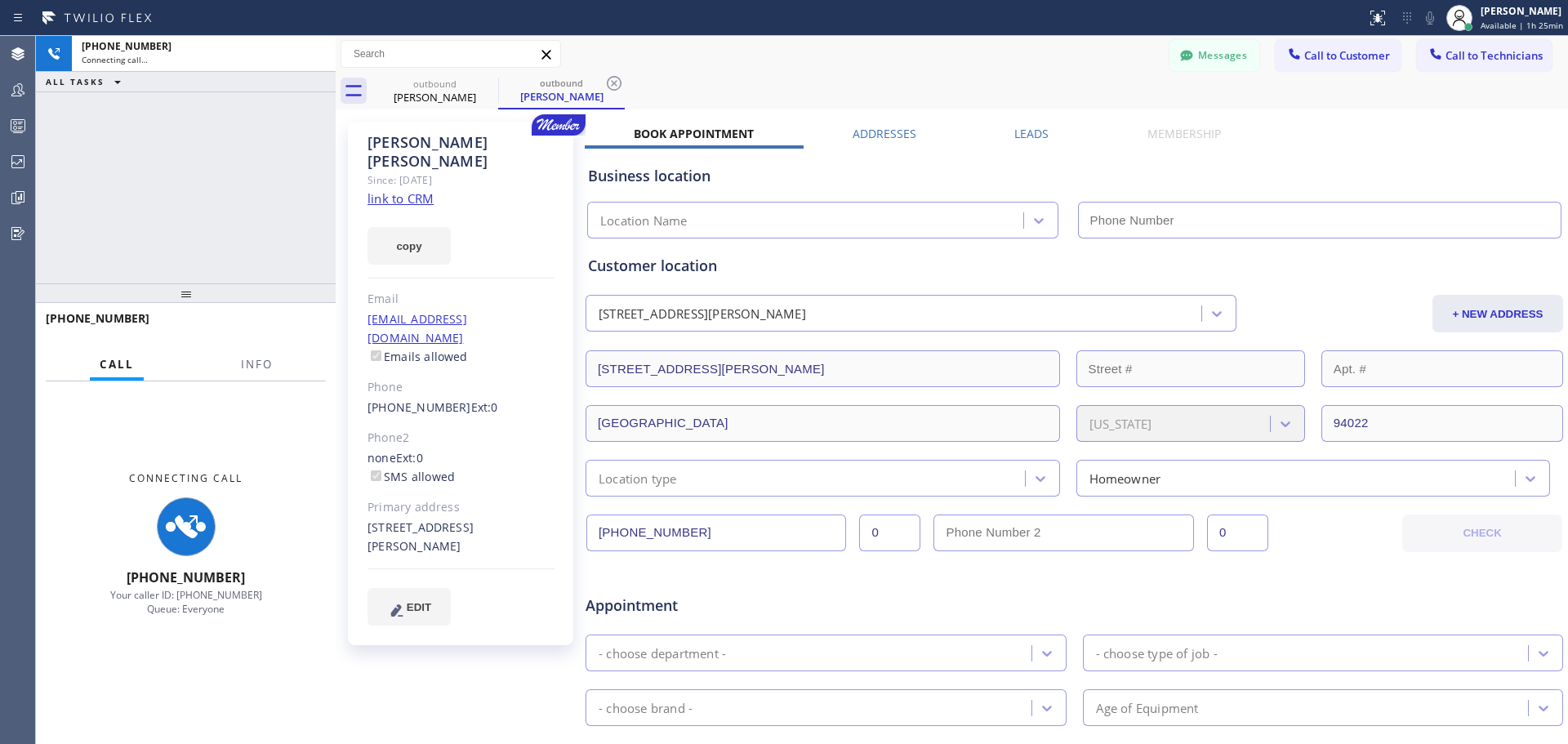
type input "[PHONE_NUMBER]"
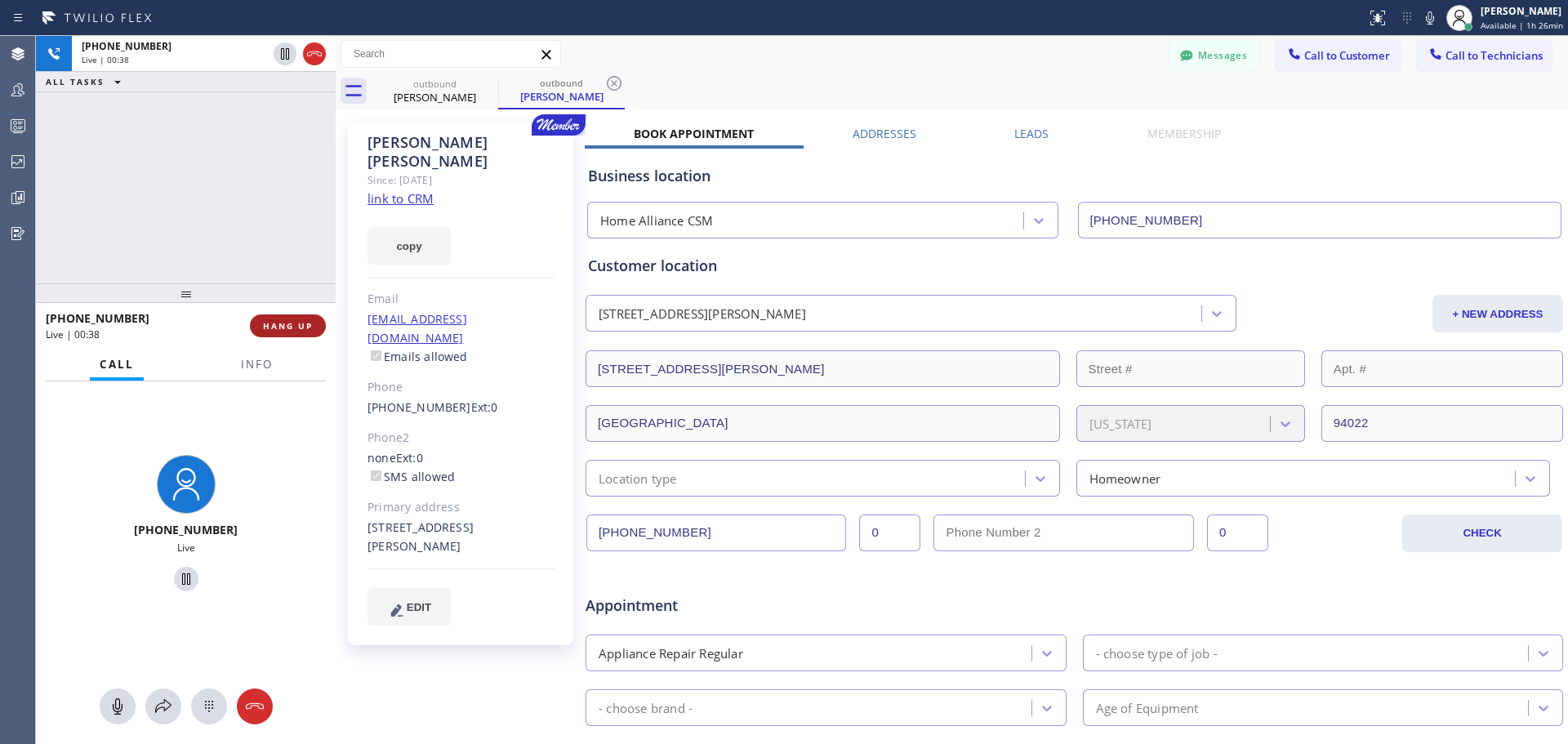
click at [307, 328] on span "HANG UP" at bounding box center [288, 325] width 50 height 12
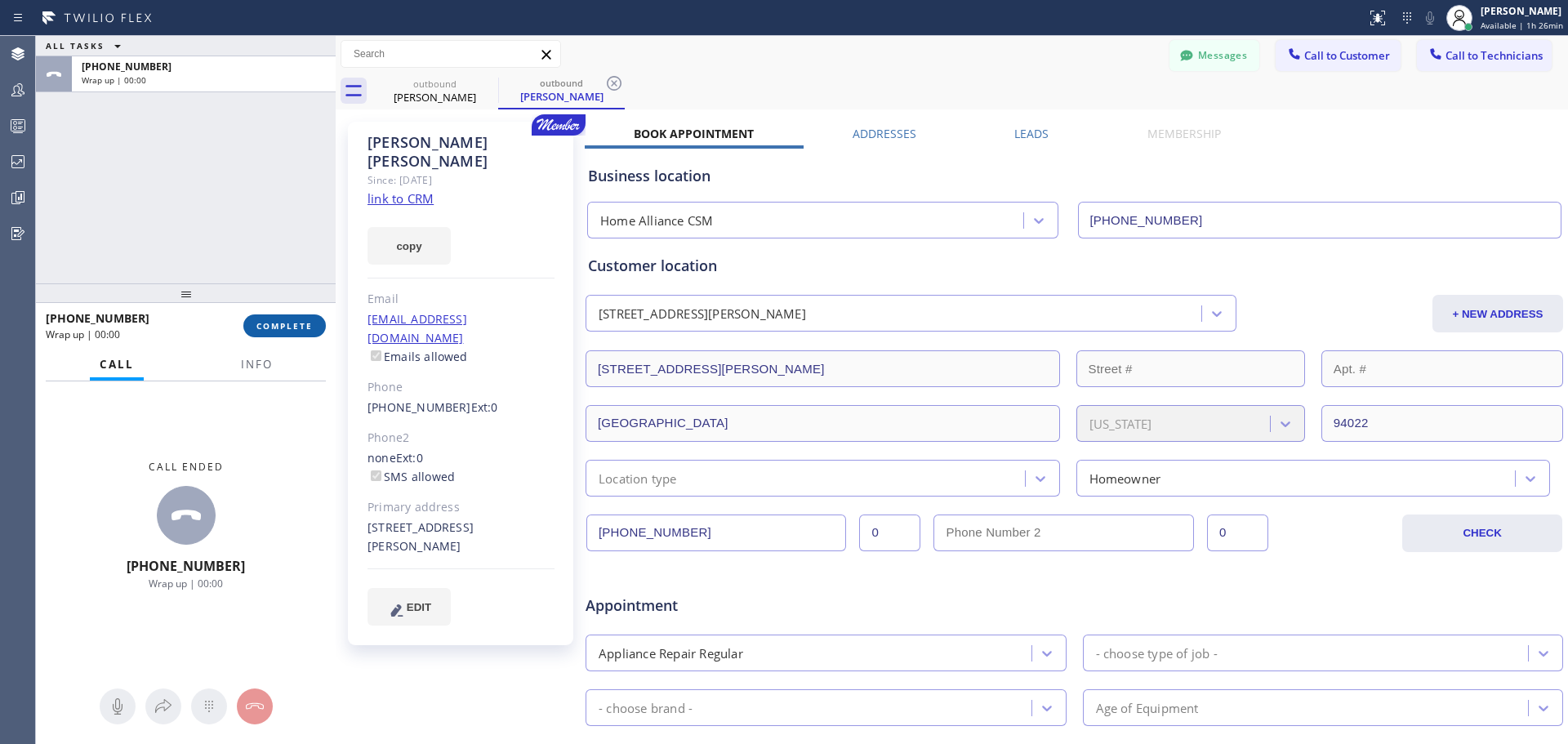
click at [311, 325] on span "COMPLETE" at bounding box center [285, 325] width 57 height 12
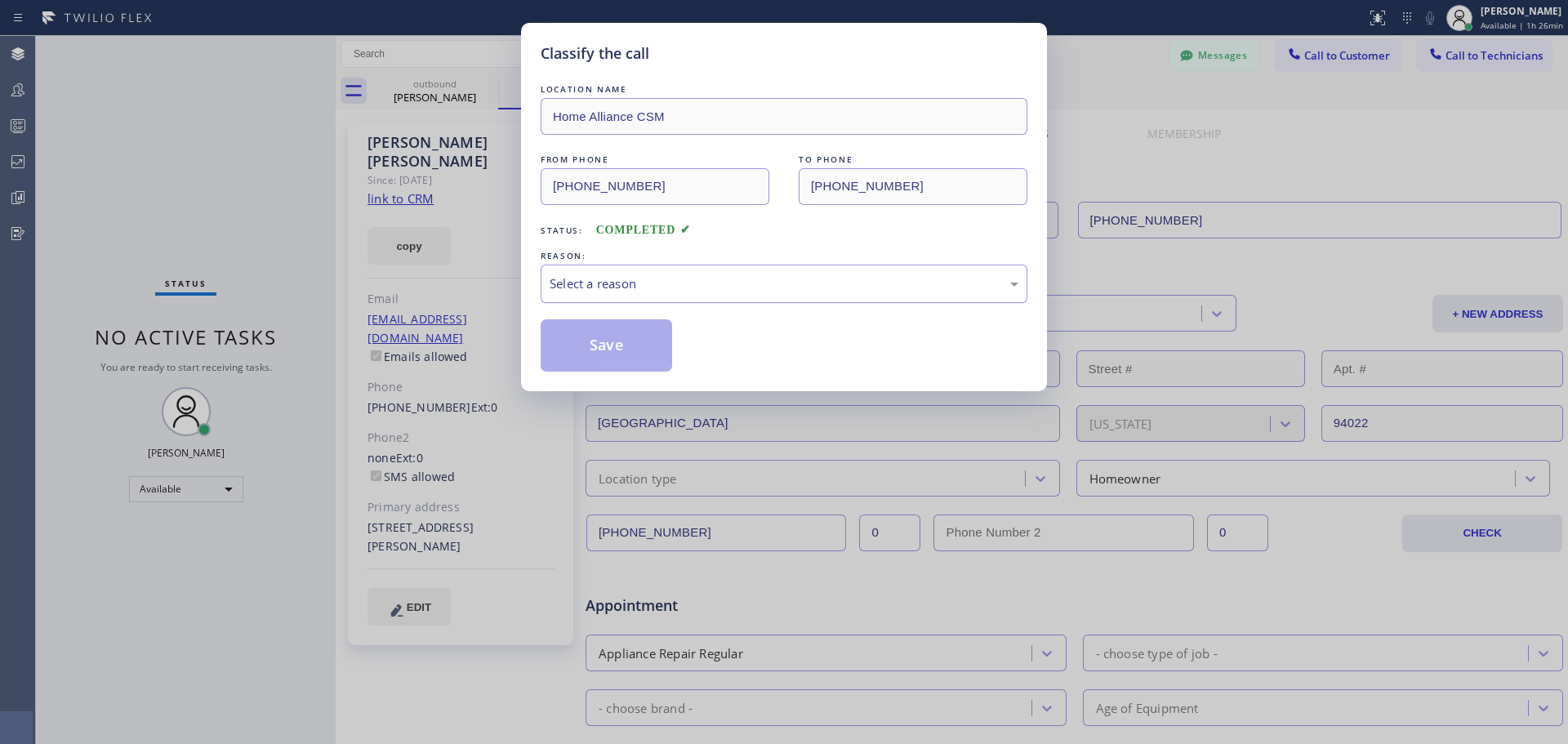
click at [742, 265] on div "Select a reason" at bounding box center [784, 284] width 487 height 38
click at [595, 347] on button "Save" at bounding box center [606, 345] width 131 height 52
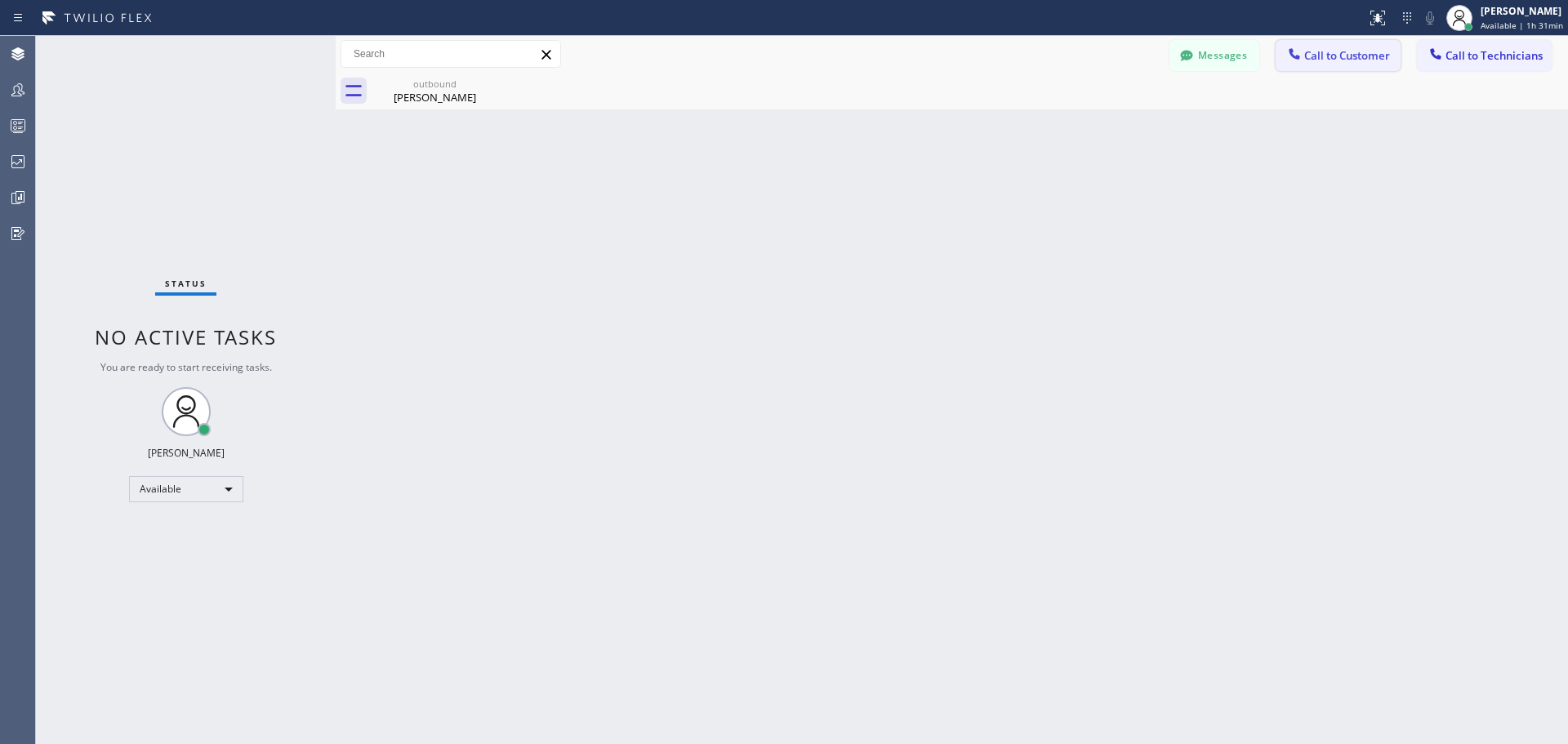
click at [1346, 59] on span "Call to Customer" at bounding box center [1347, 55] width 86 height 15
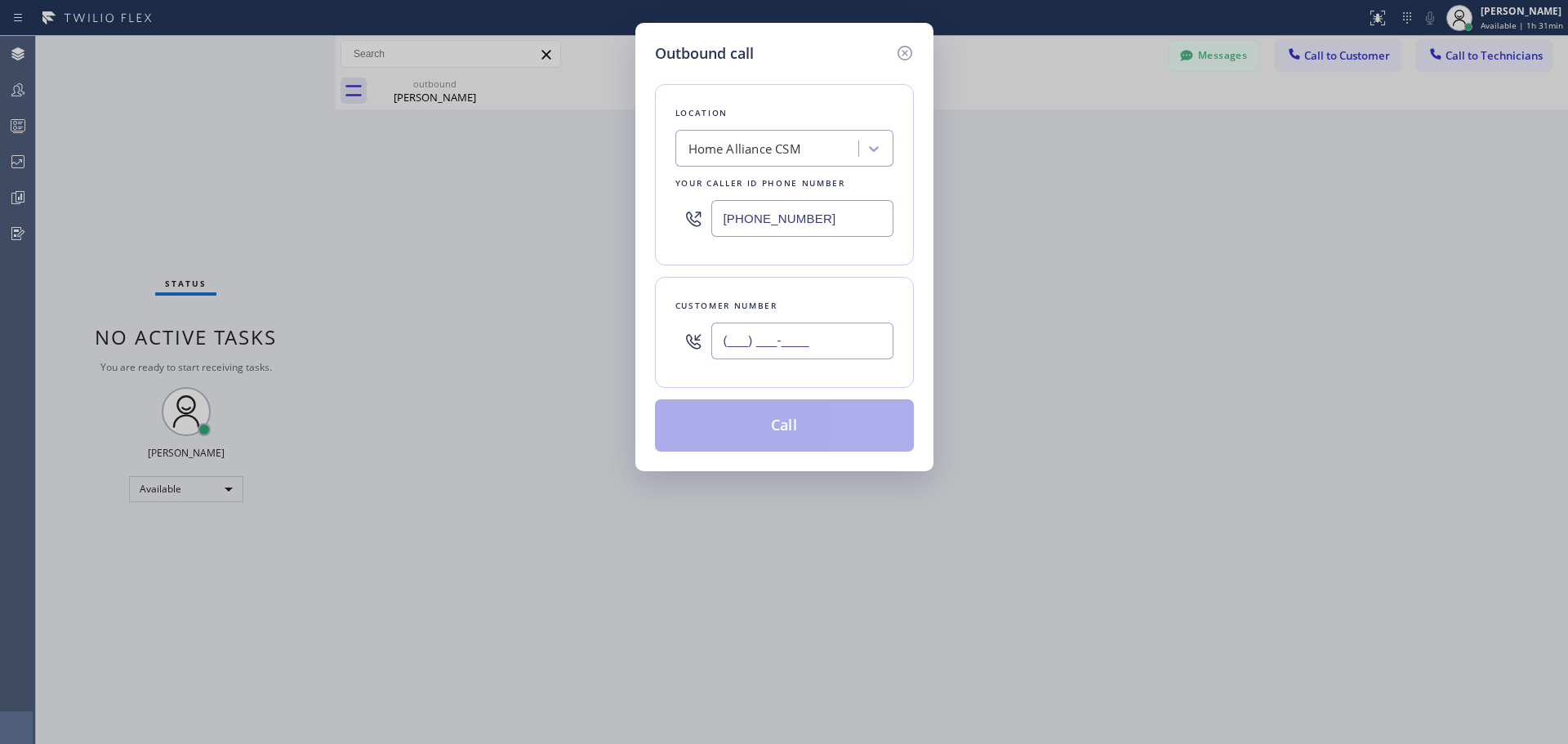
click at [786, 336] on input "(___) ___-____" at bounding box center [802, 341] width 182 height 36
paste input "619) 200-2731"
type input "[PHONE_NUMBER]"
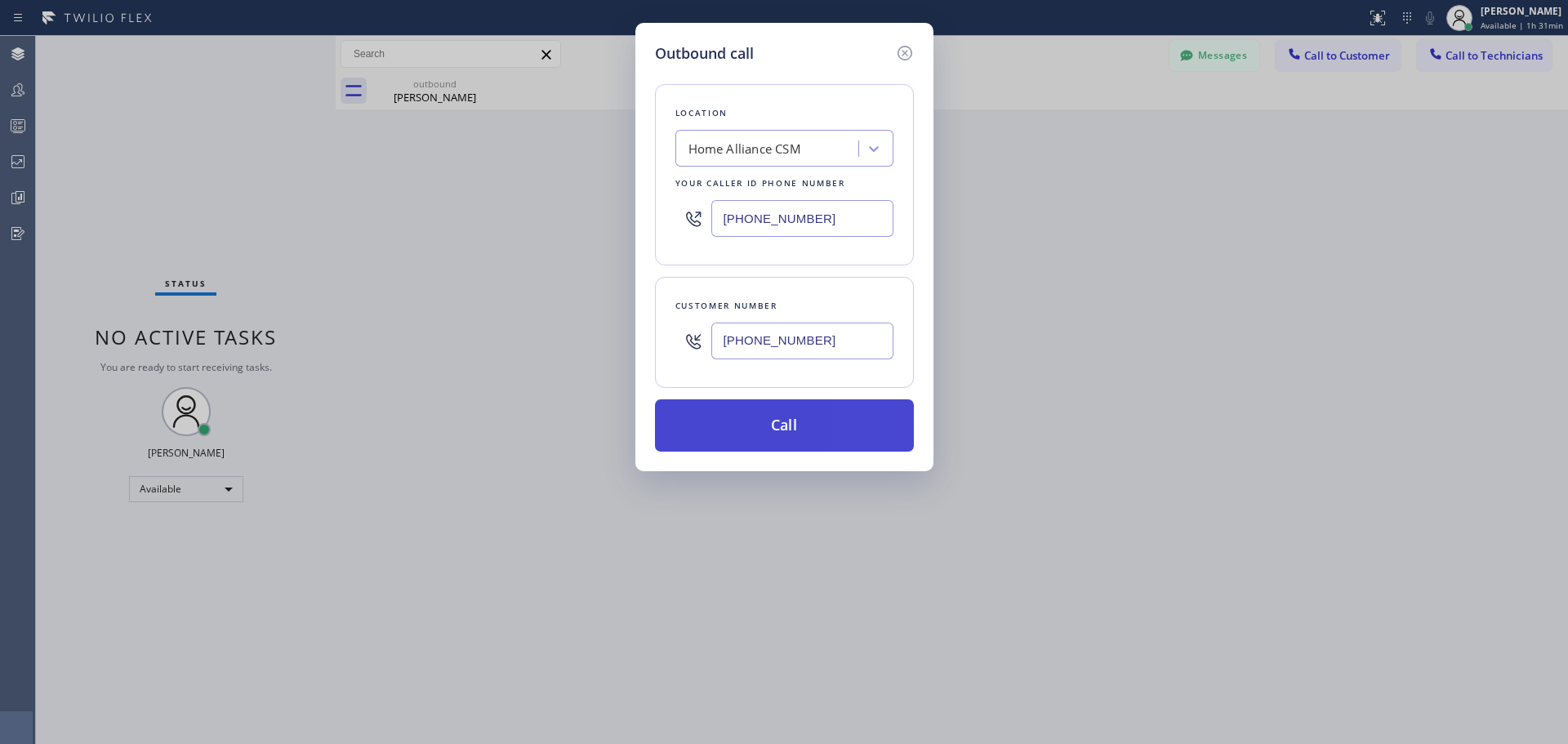
click at [803, 427] on button "Call" at bounding box center [784, 426] width 259 height 52
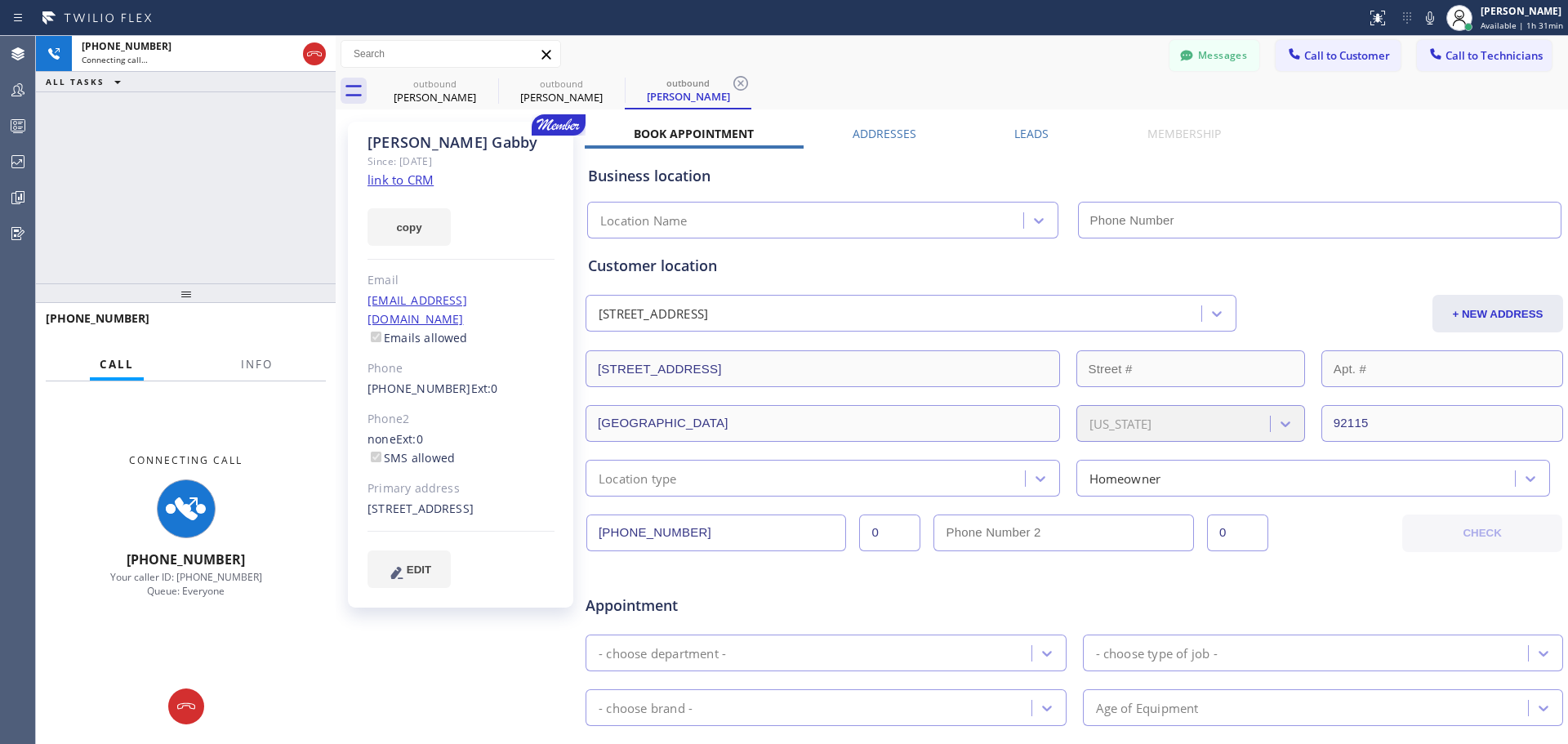
type input "[PHONE_NUMBER]"
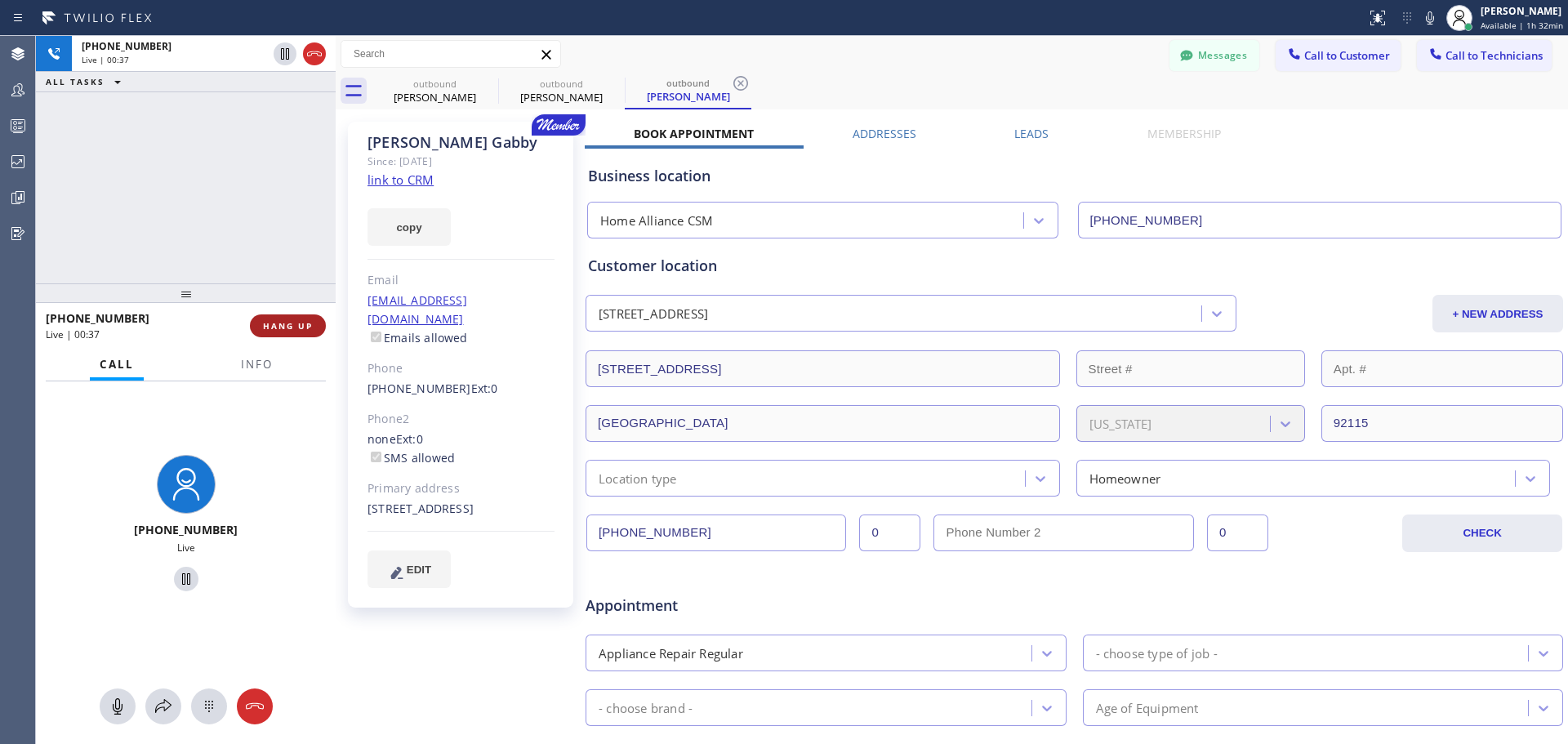
click at [285, 326] on span "HANG UP" at bounding box center [288, 325] width 50 height 12
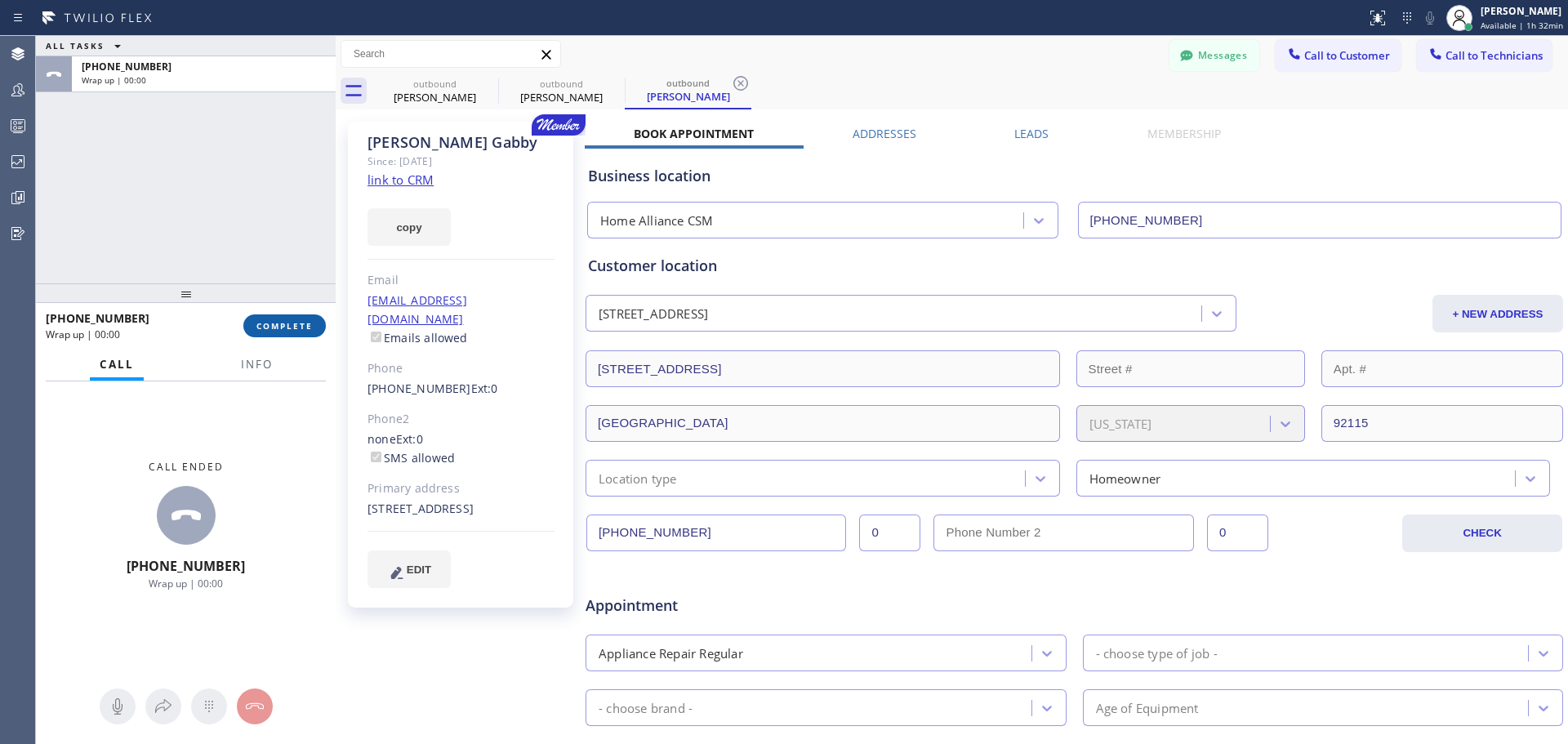
click at [297, 329] on span "COMPLETE" at bounding box center [285, 325] width 57 height 12
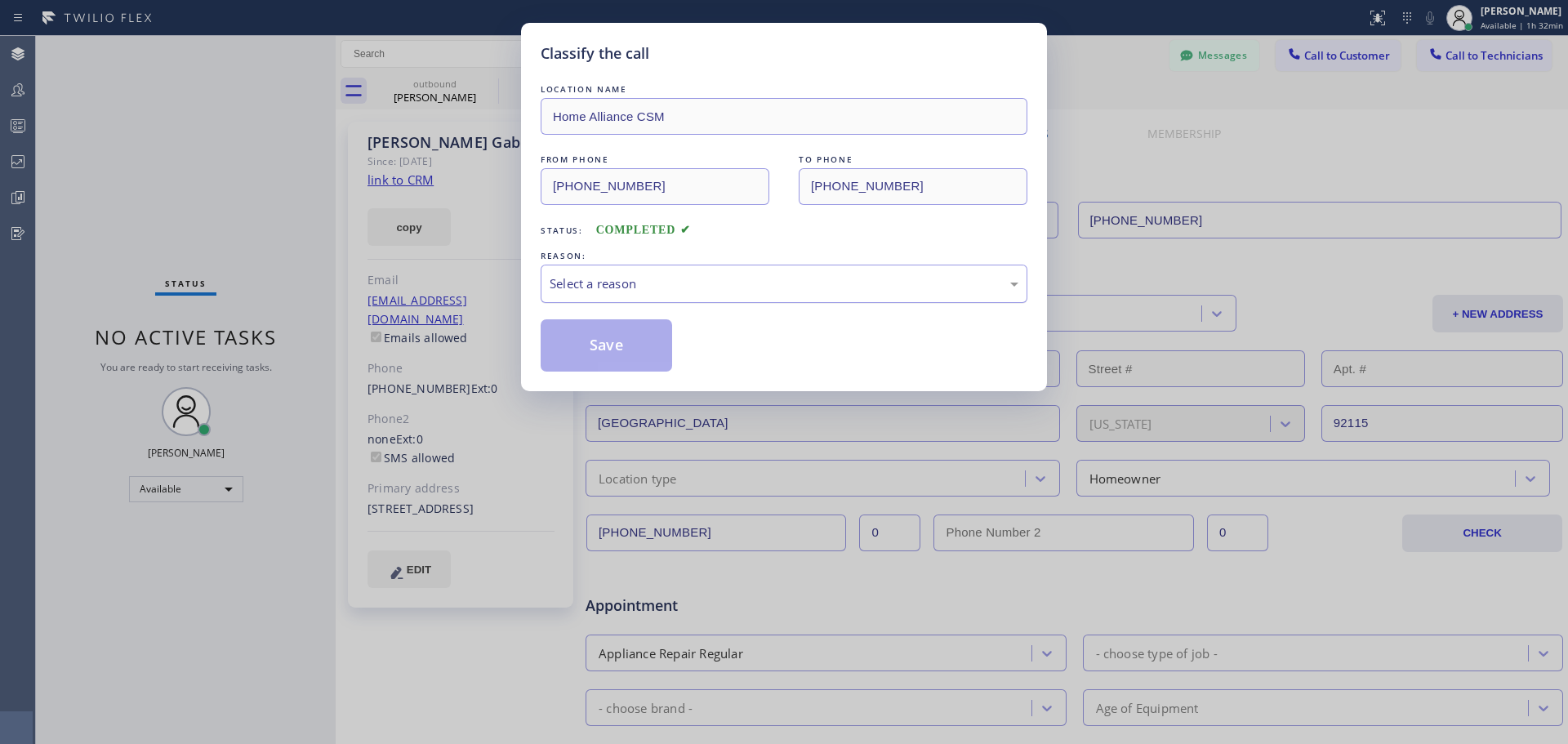
click at [655, 284] on div "Select a reason" at bounding box center [784, 284] width 469 height 19
click at [588, 349] on button "Save" at bounding box center [606, 345] width 131 height 52
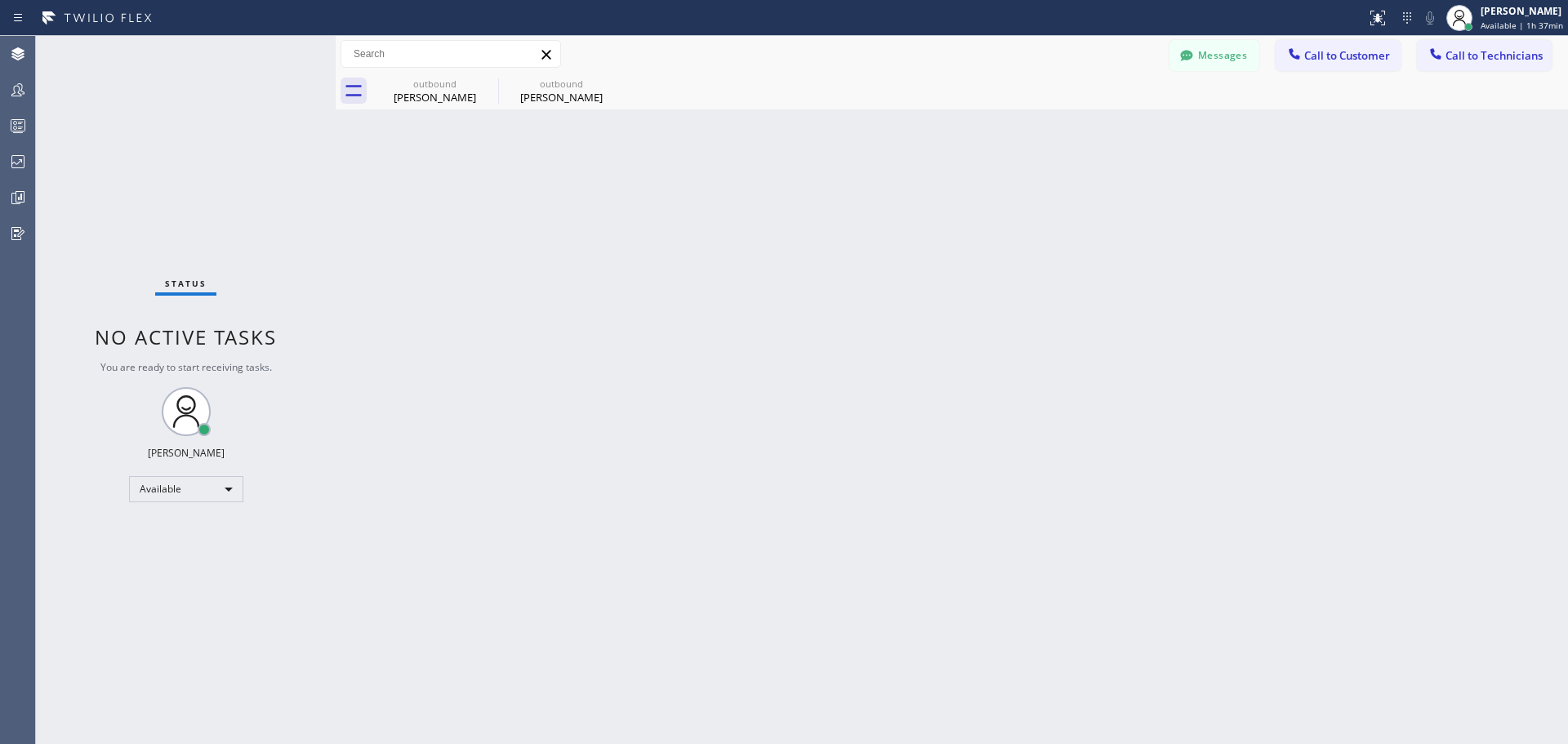
drag, startPoint x: 611, startPoint y: 82, endPoint x: 550, endPoint y: 89, distance: 61.4
click at [0, 0] on icon at bounding box center [0, 0] width 0 height 0
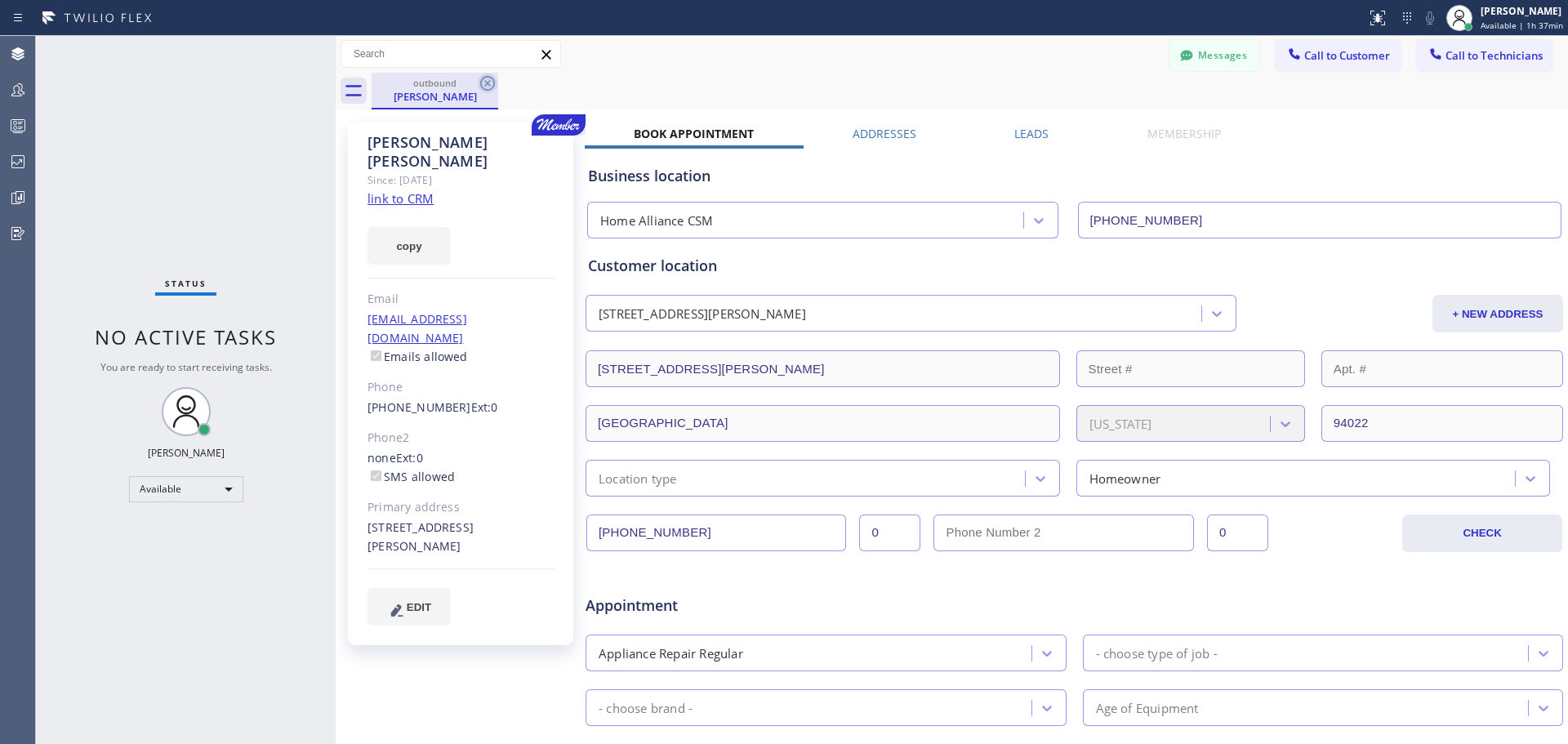
click at [487, 79] on icon at bounding box center [488, 83] width 20 height 20
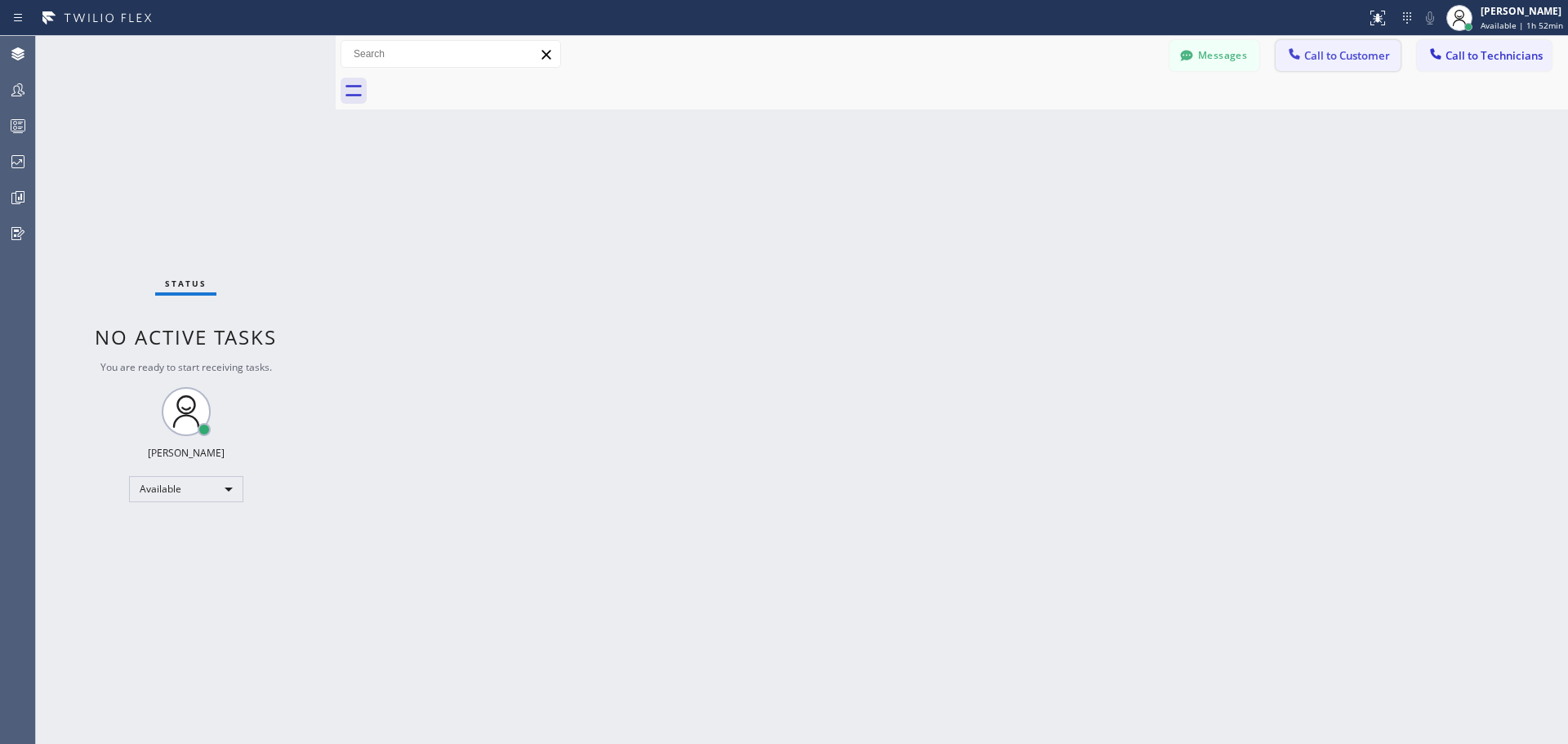
click at [1362, 53] on span "Call to Customer" at bounding box center [1347, 55] width 86 height 15
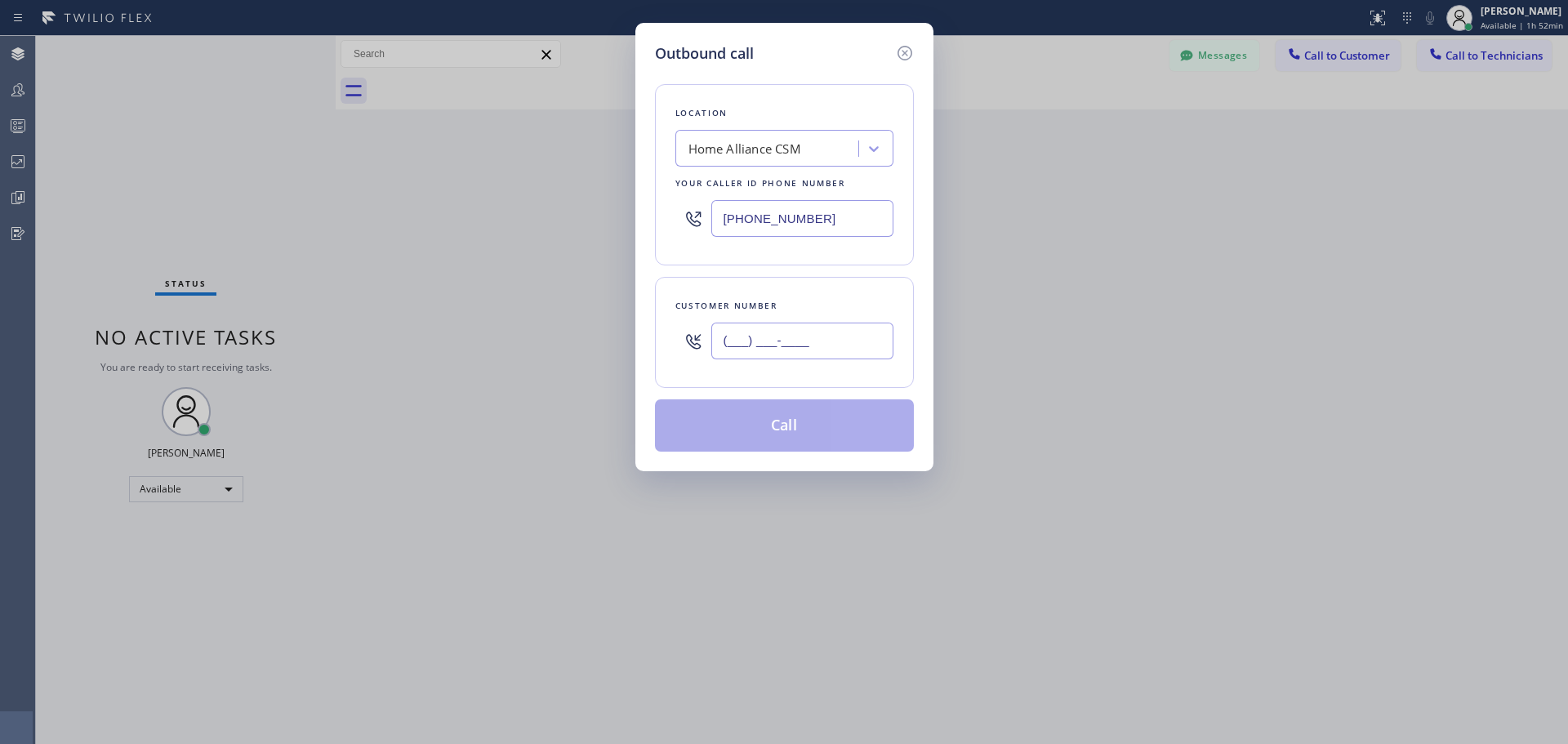
click at [817, 336] on input "(___) ___-____" at bounding box center [802, 341] width 182 height 36
paste input "619) 218-9368"
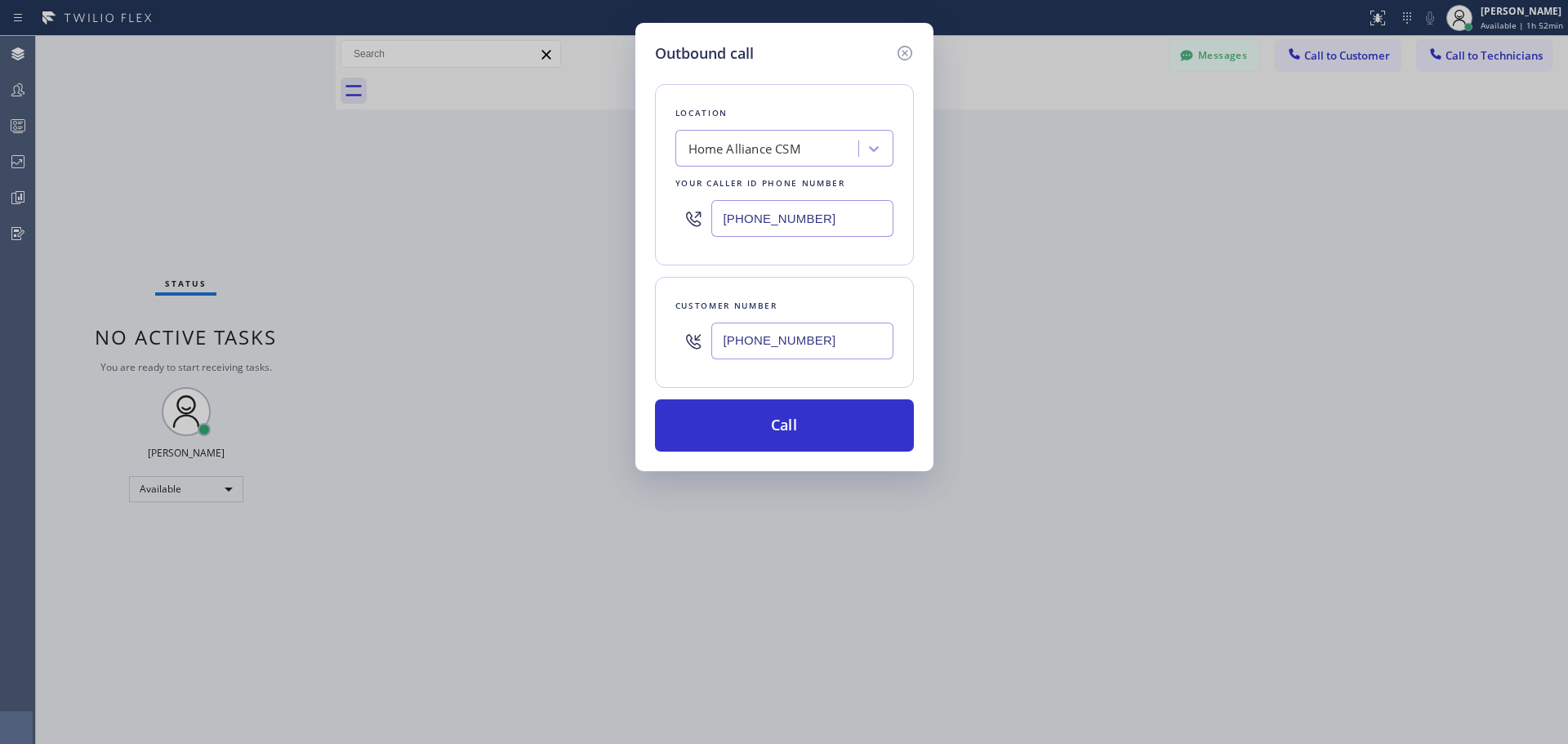
type input "[PHONE_NUMBER]"
drag, startPoint x: 804, startPoint y: 416, endPoint x: 823, endPoint y: 424, distance: 20.6
click at [804, 417] on button "Call" at bounding box center [784, 426] width 259 height 52
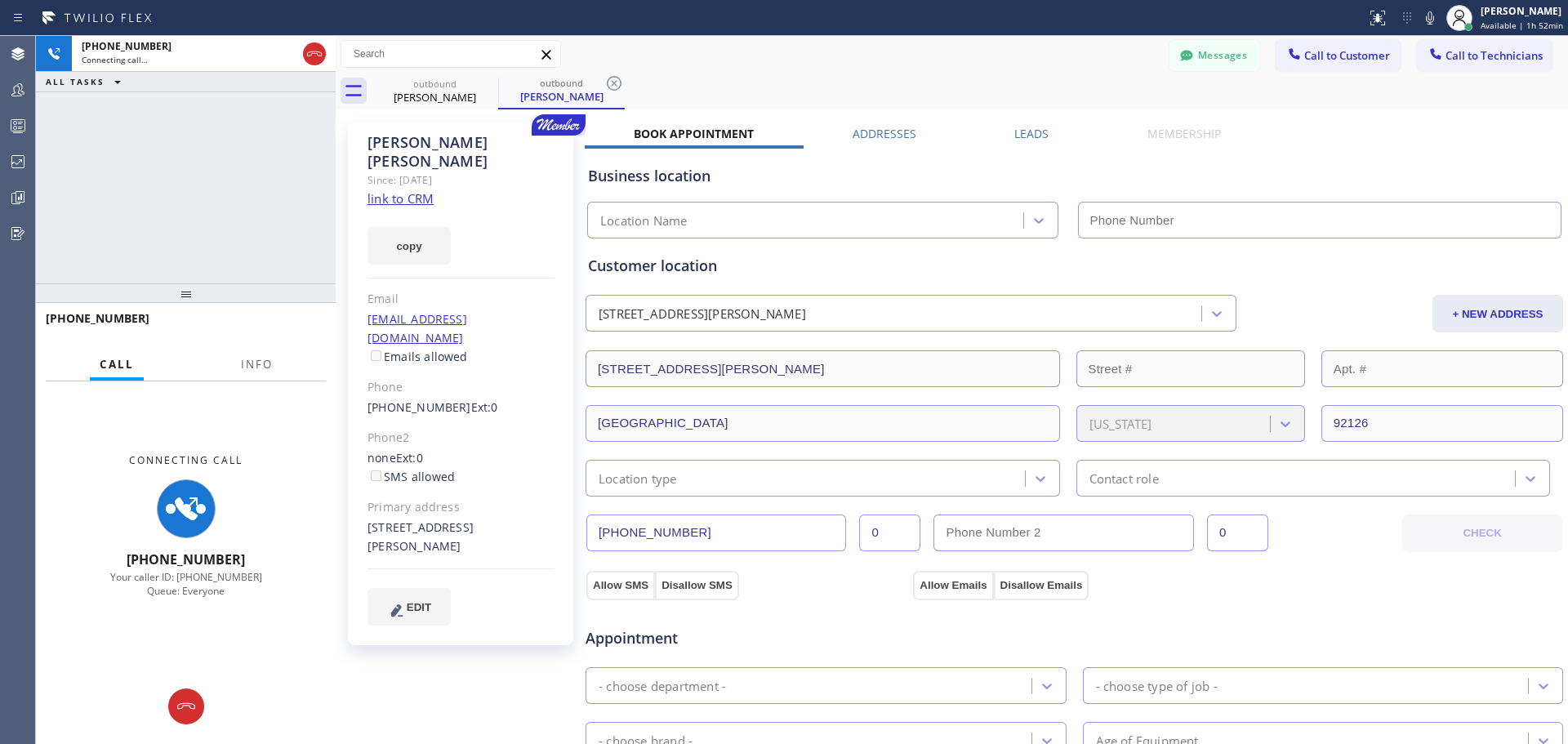
type input "[PHONE_NUMBER]"
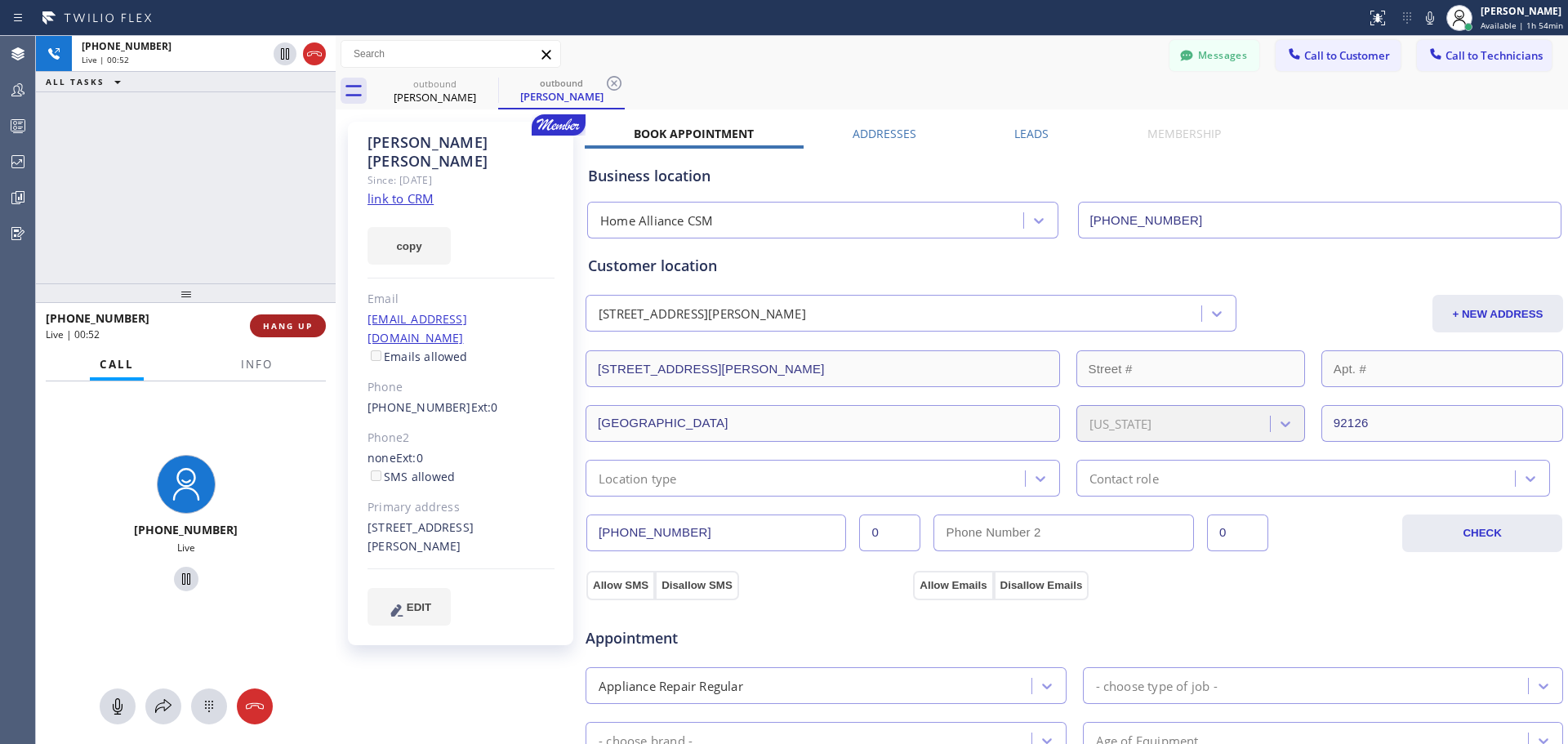
click at [298, 326] on span "HANG UP" at bounding box center [288, 325] width 50 height 12
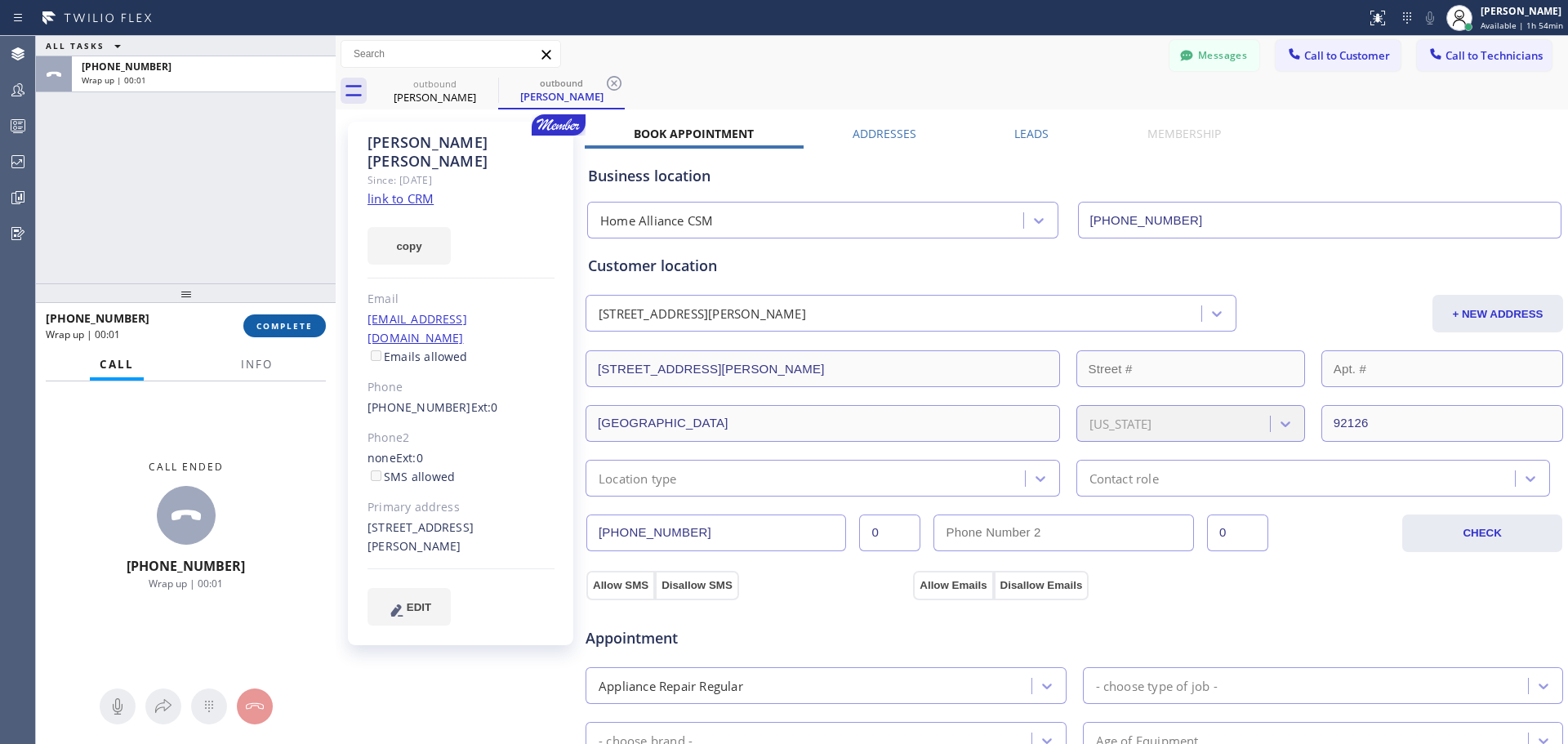
click at [273, 334] on button "COMPLETE" at bounding box center [285, 326] width 82 height 23
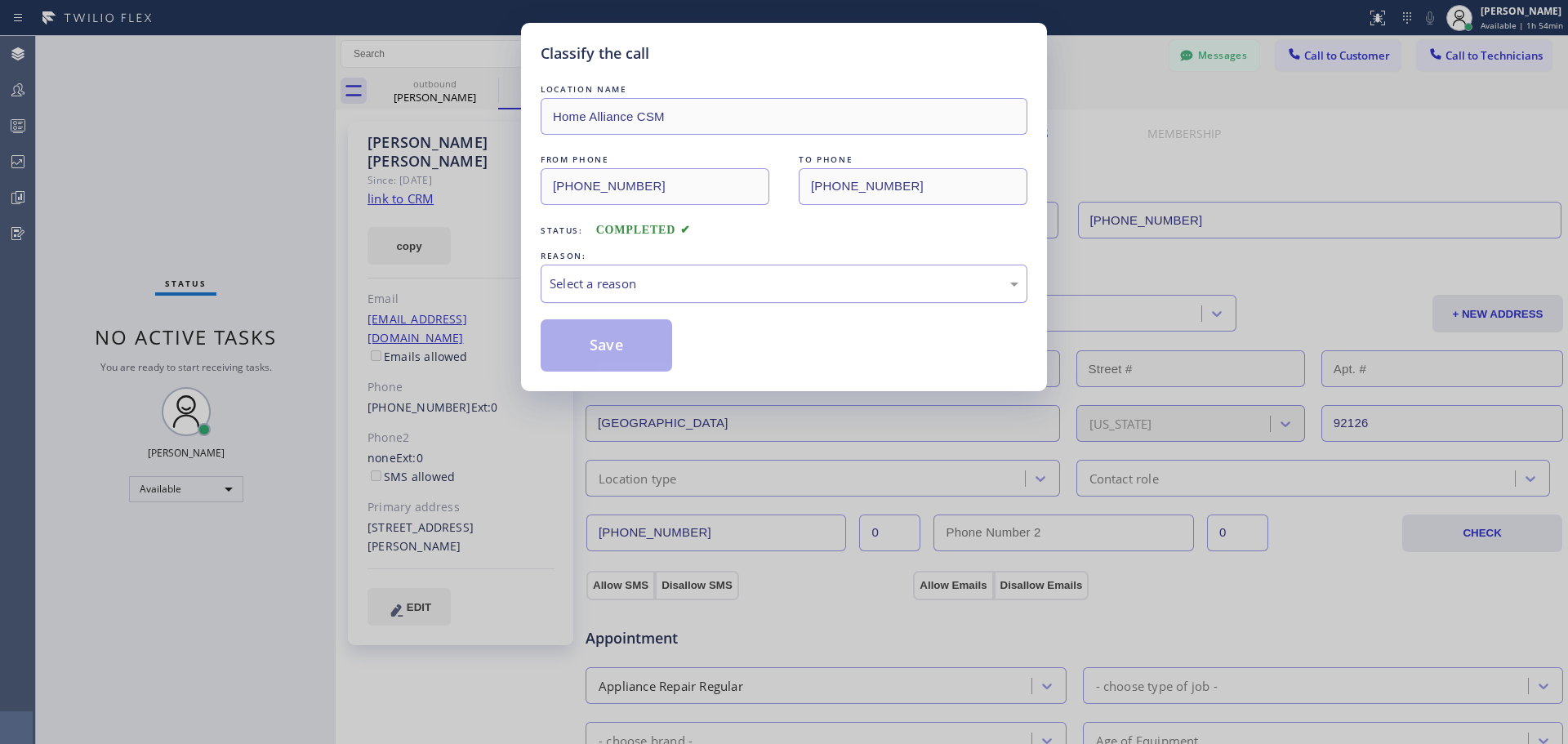
click at [717, 294] on div "Select a reason" at bounding box center [784, 284] width 487 height 38
click at [618, 349] on button "Save" at bounding box center [606, 345] width 131 height 52
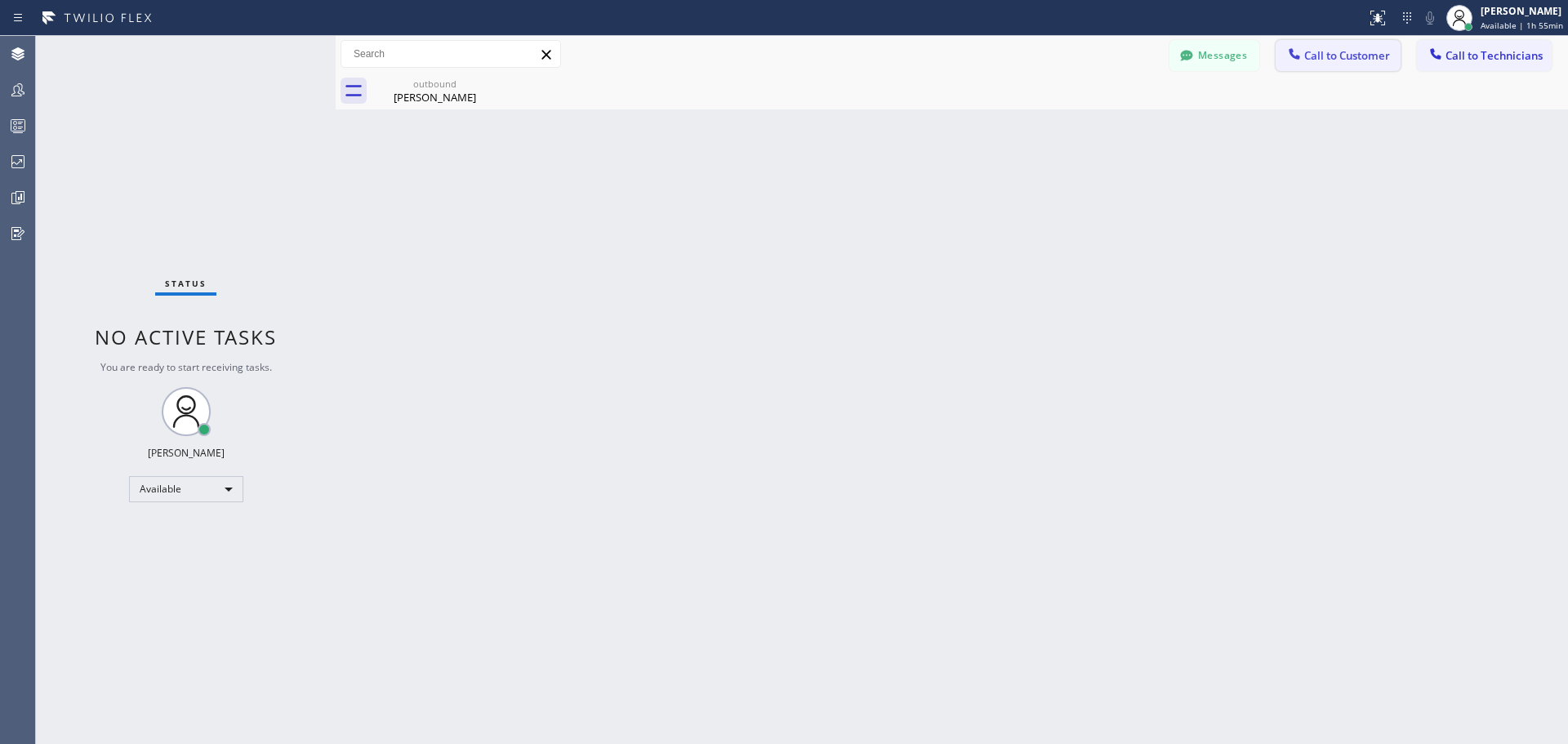
click at [1345, 62] on span "Call to Customer" at bounding box center [1347, 55] width 86 height 15
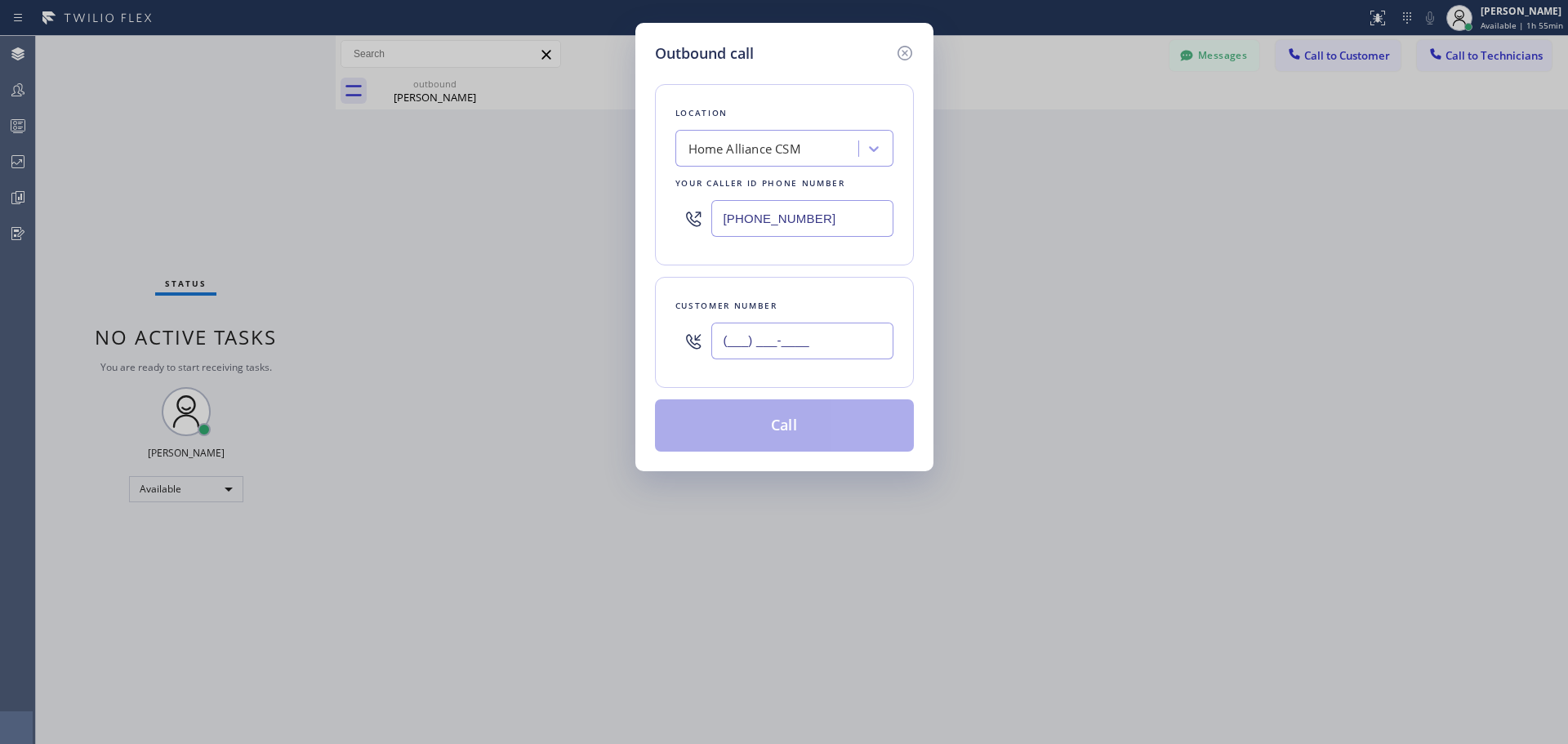
click at [811, 336] on input "(___) ___-____" at bounding box center [802, 341] width 182 height 36
paste input "404) 374-5099"
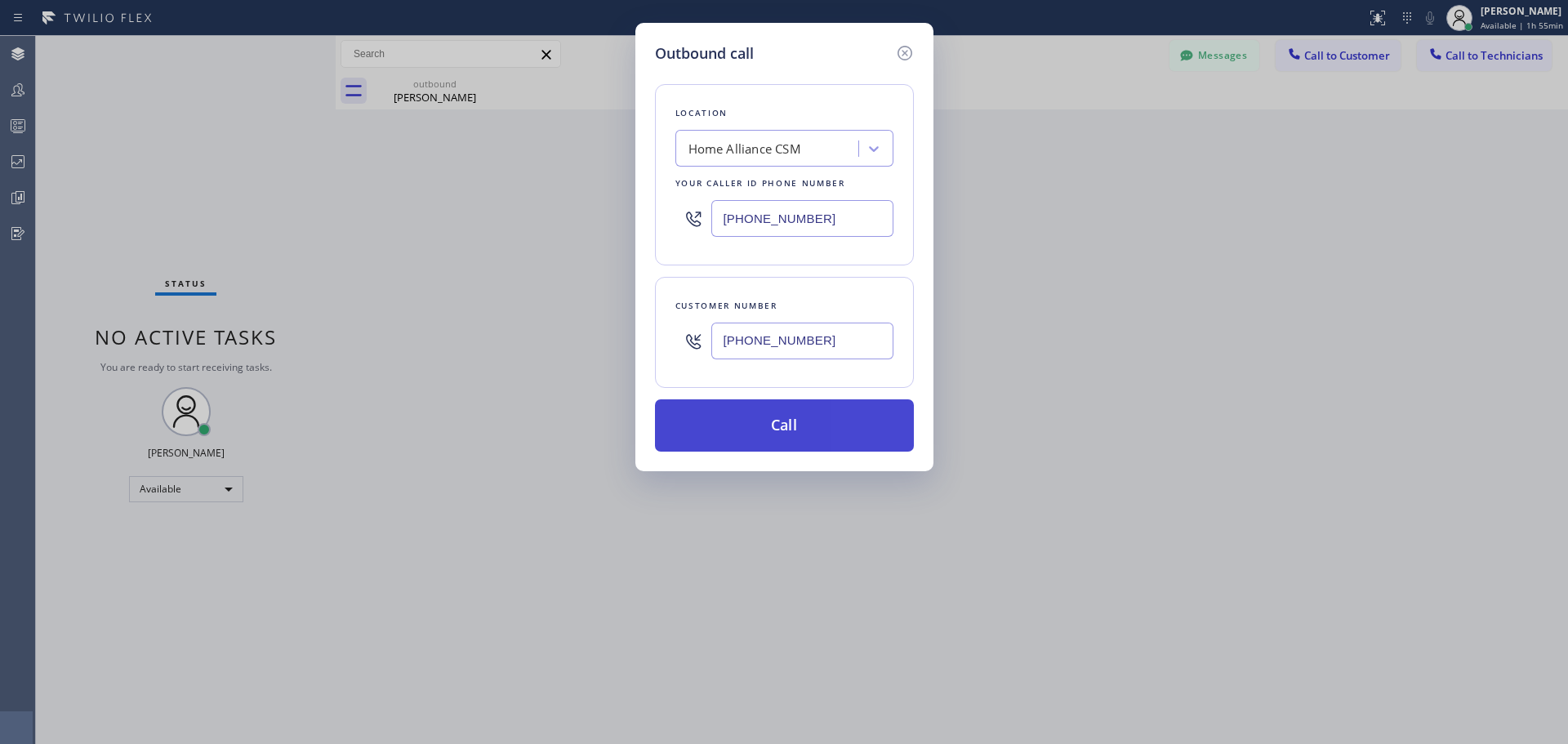
type input "[PHONE_NUMBER]"
click at [819, 425] on button "Call" at bounding box center [784, 426] width 259 height 52
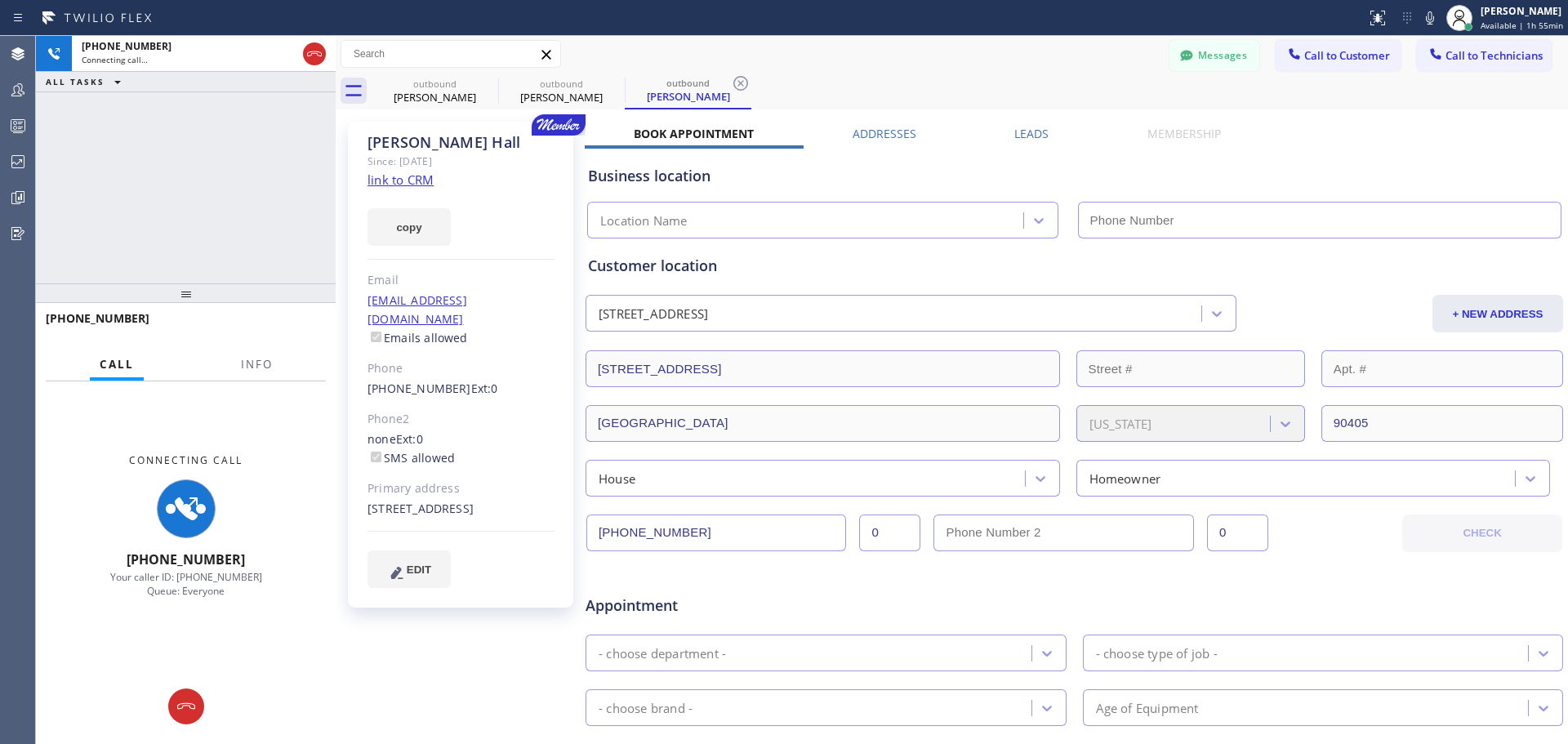
type input "[PHONE_NUMBER]"
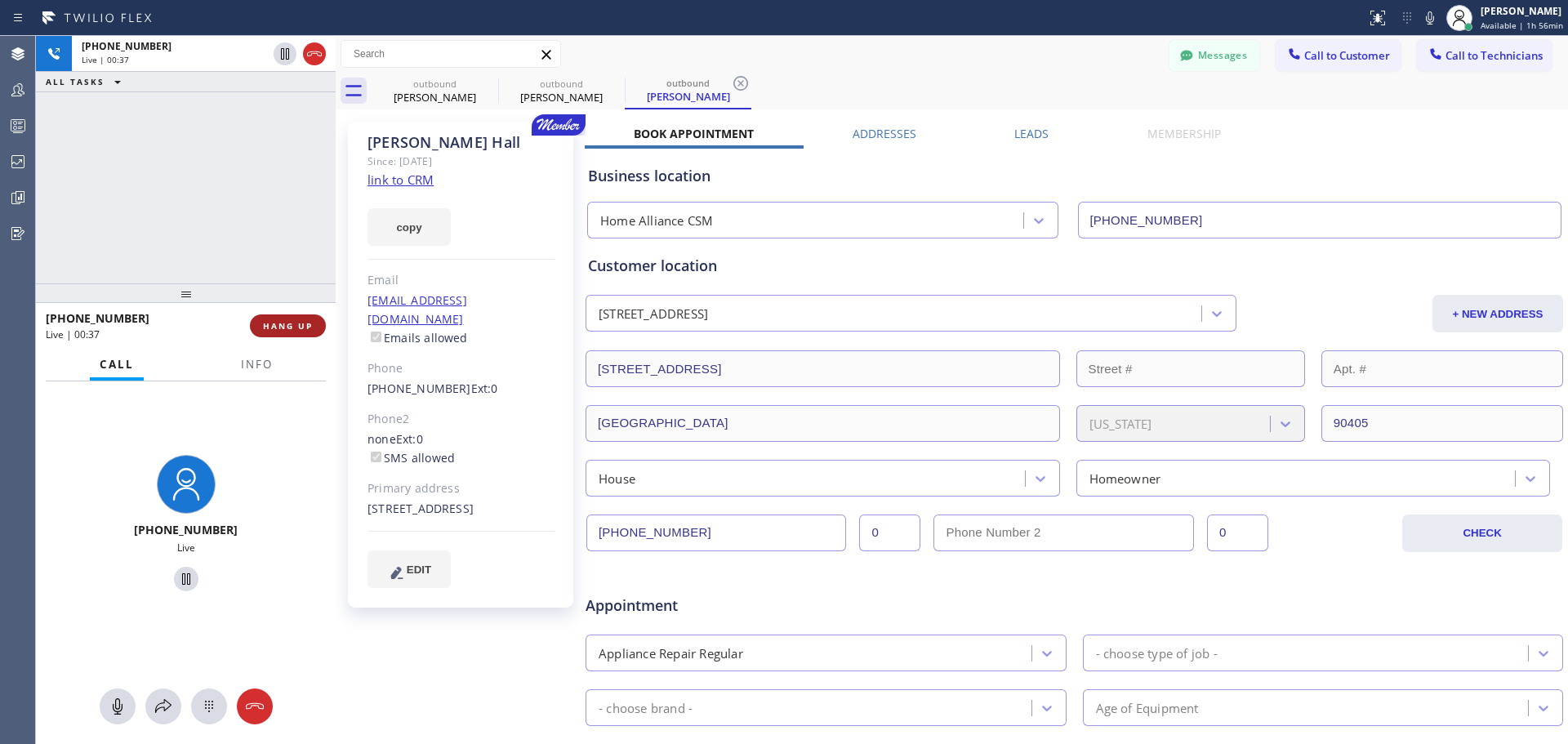
click at [288, 324] on span "HANG UP" at bounding box center [288, 325] width 50 height 12
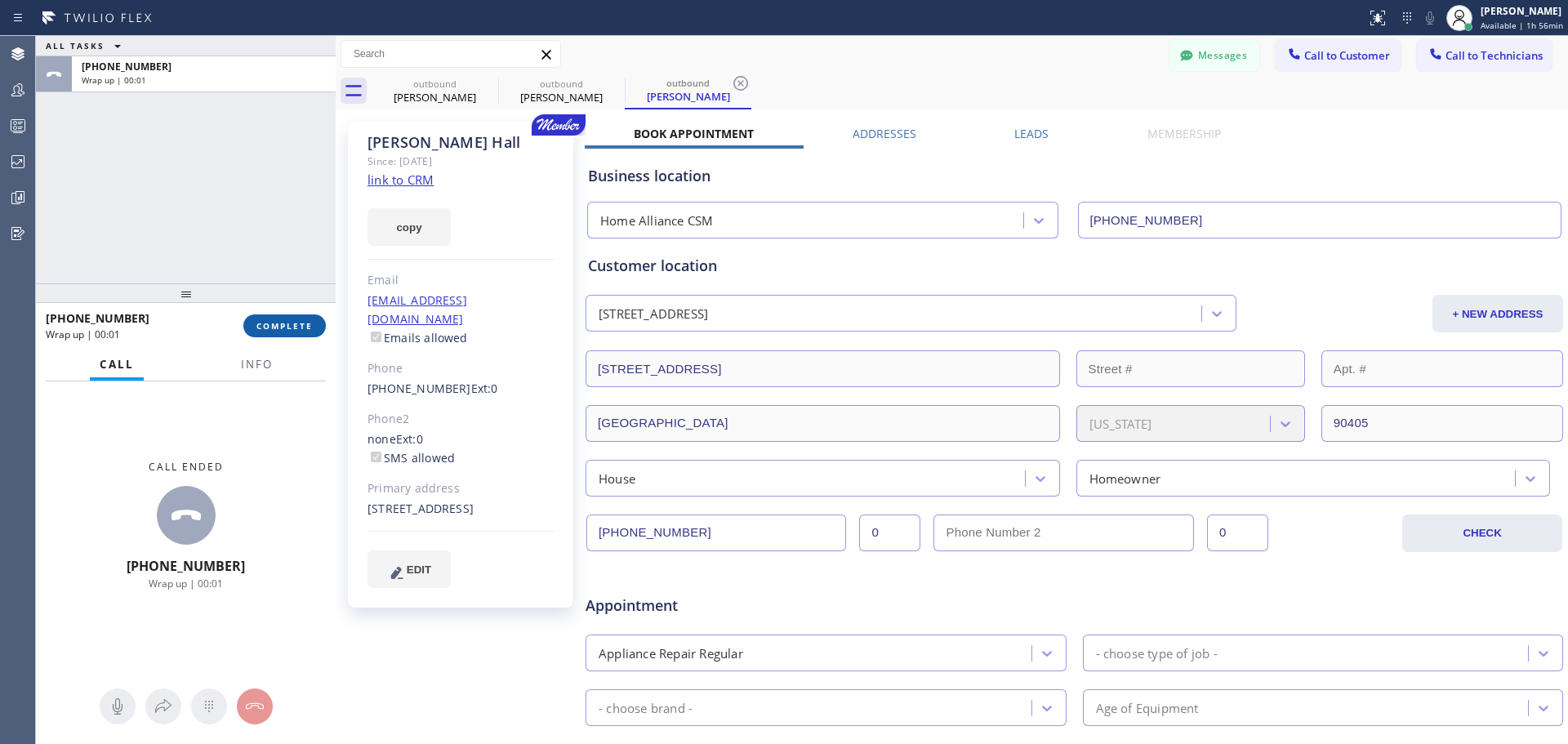
click at [273, 329] on span "COMPLETE" at bounding box center [285, 325] width 57 height 12
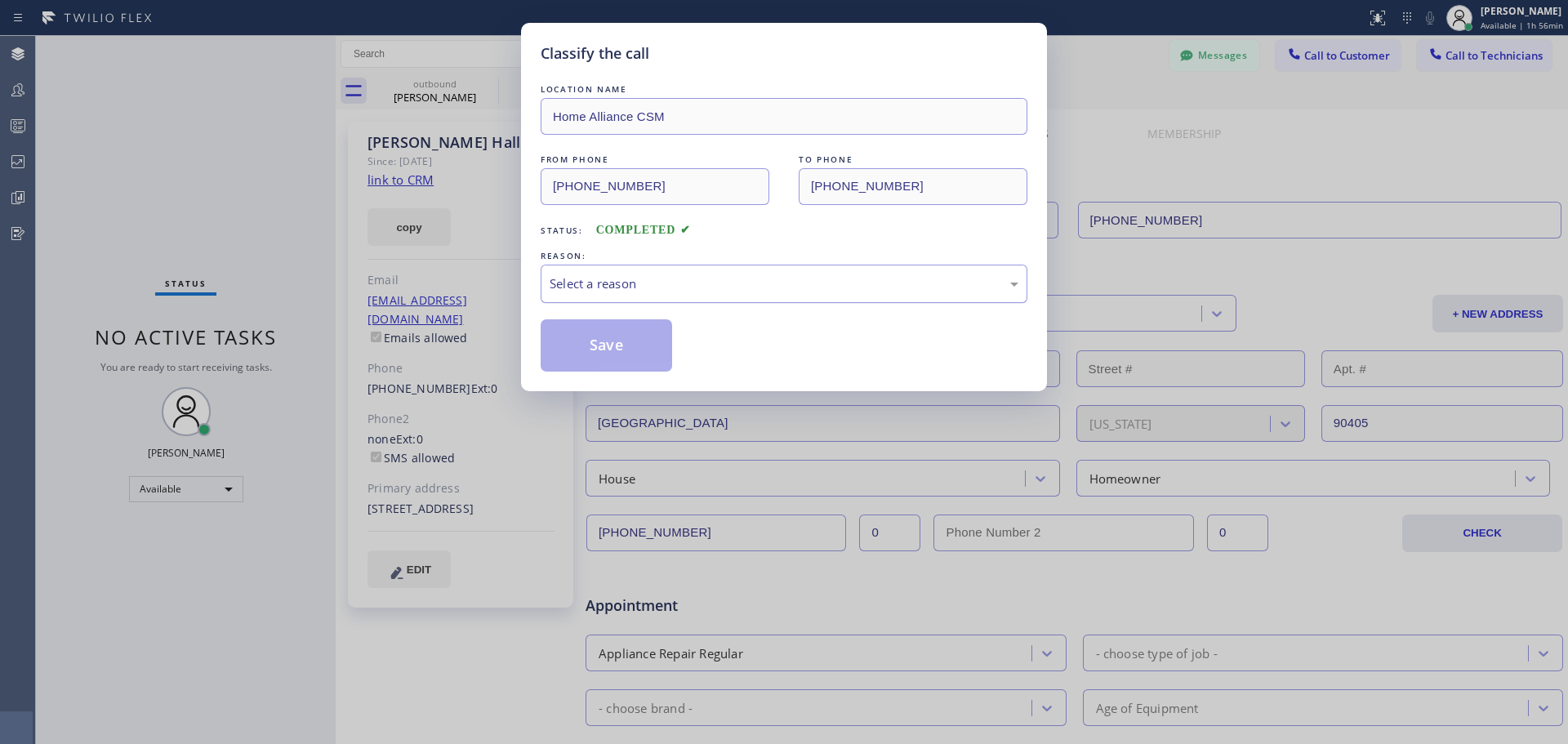
click at [659, 285] on div "Select a reason" at bounding box center [784, 284] width 469 height 19
drag, startPoint x: 571, startPoint y: 351, endPoint x: 672, endPoint y: 384, distance: 106.3
click at [572, 351] on button "Save" at bounding box center [606, 345] width 131 height 52
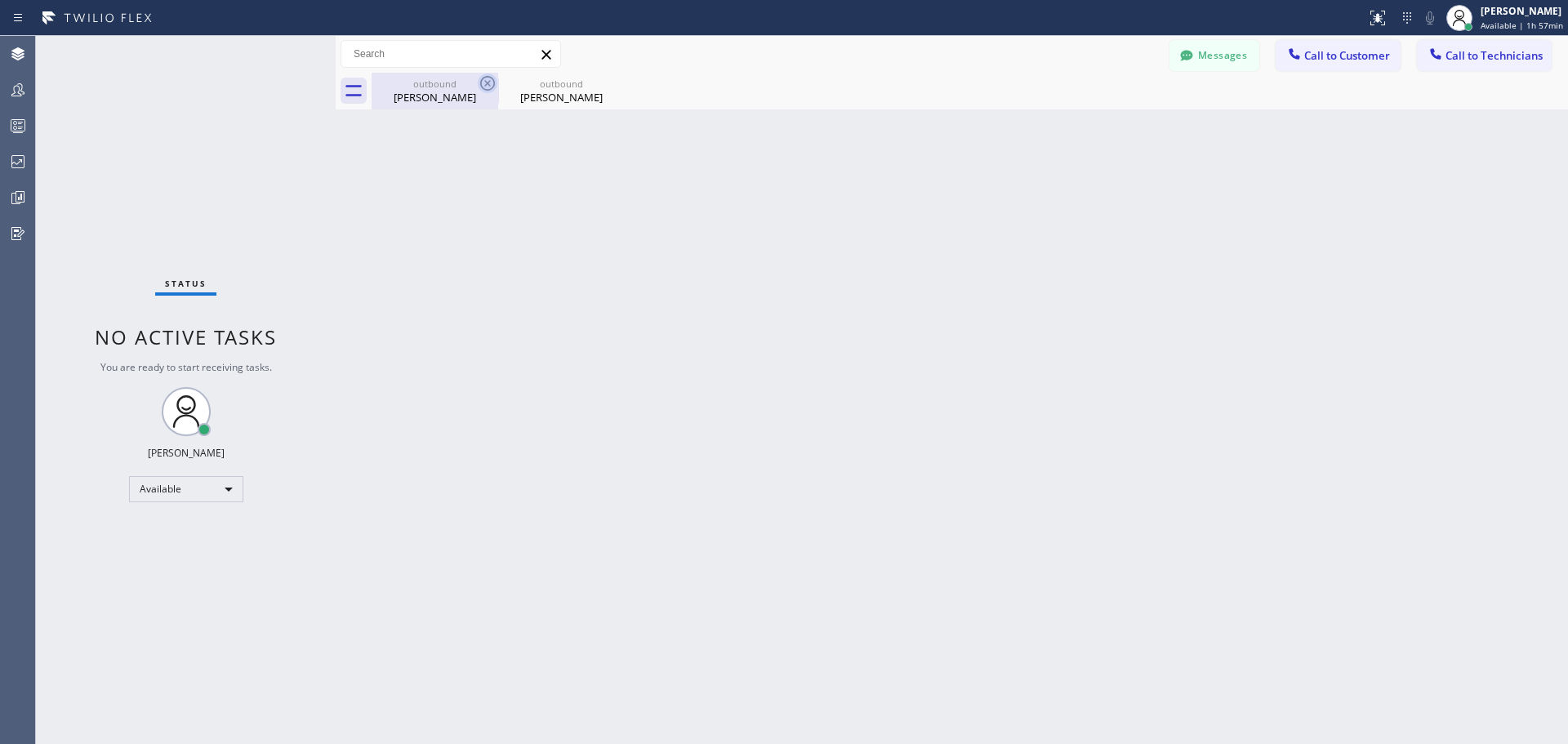
click at [488, 84] on icon at bounding box center [488, 83] width 15 height 15
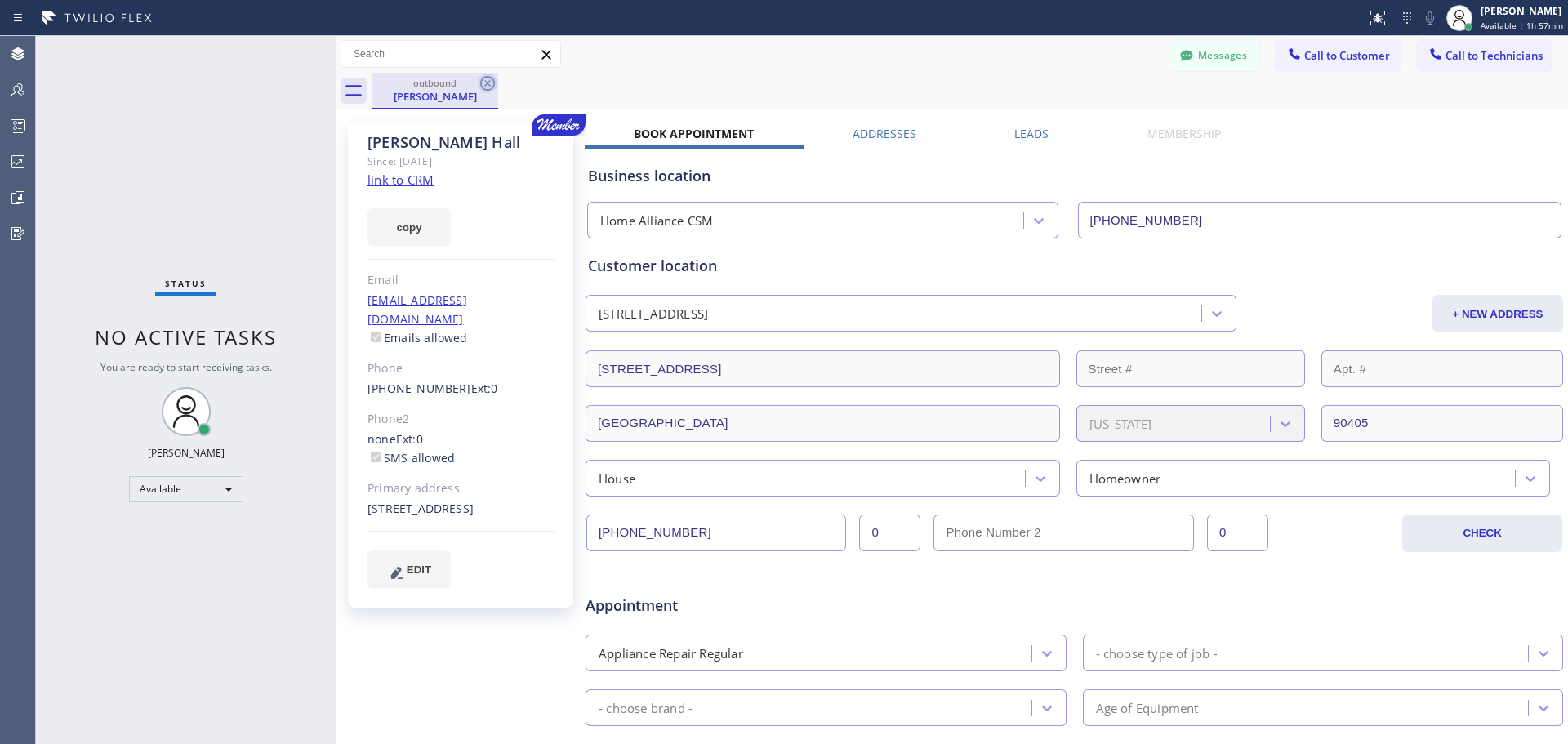
click at [487, 83] on icon at bounding box center [488, 83] width 15 height 15
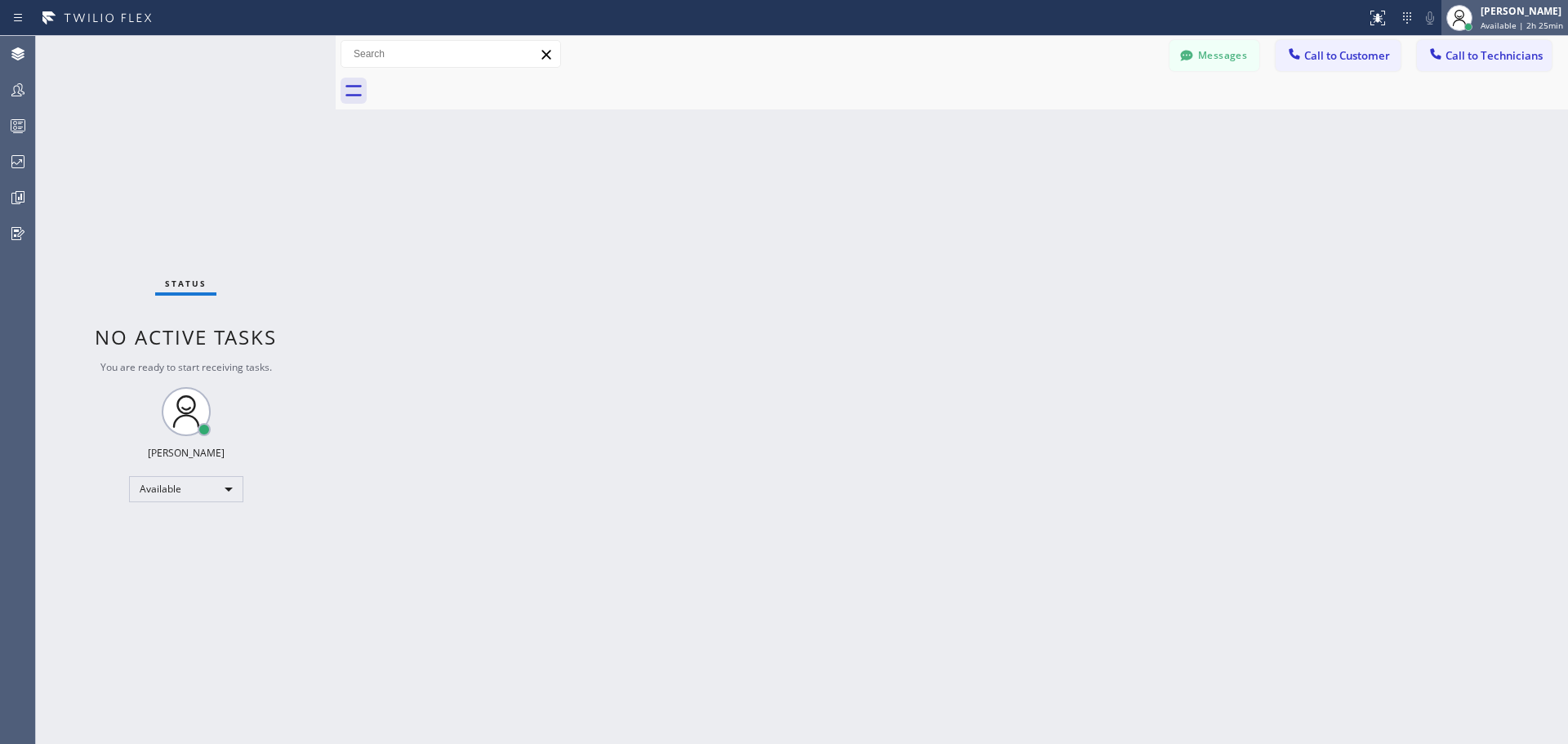
click at [1527, 24] on span "Available | 2h 25min" at bounding box center [1522, 25] width 82 height 12
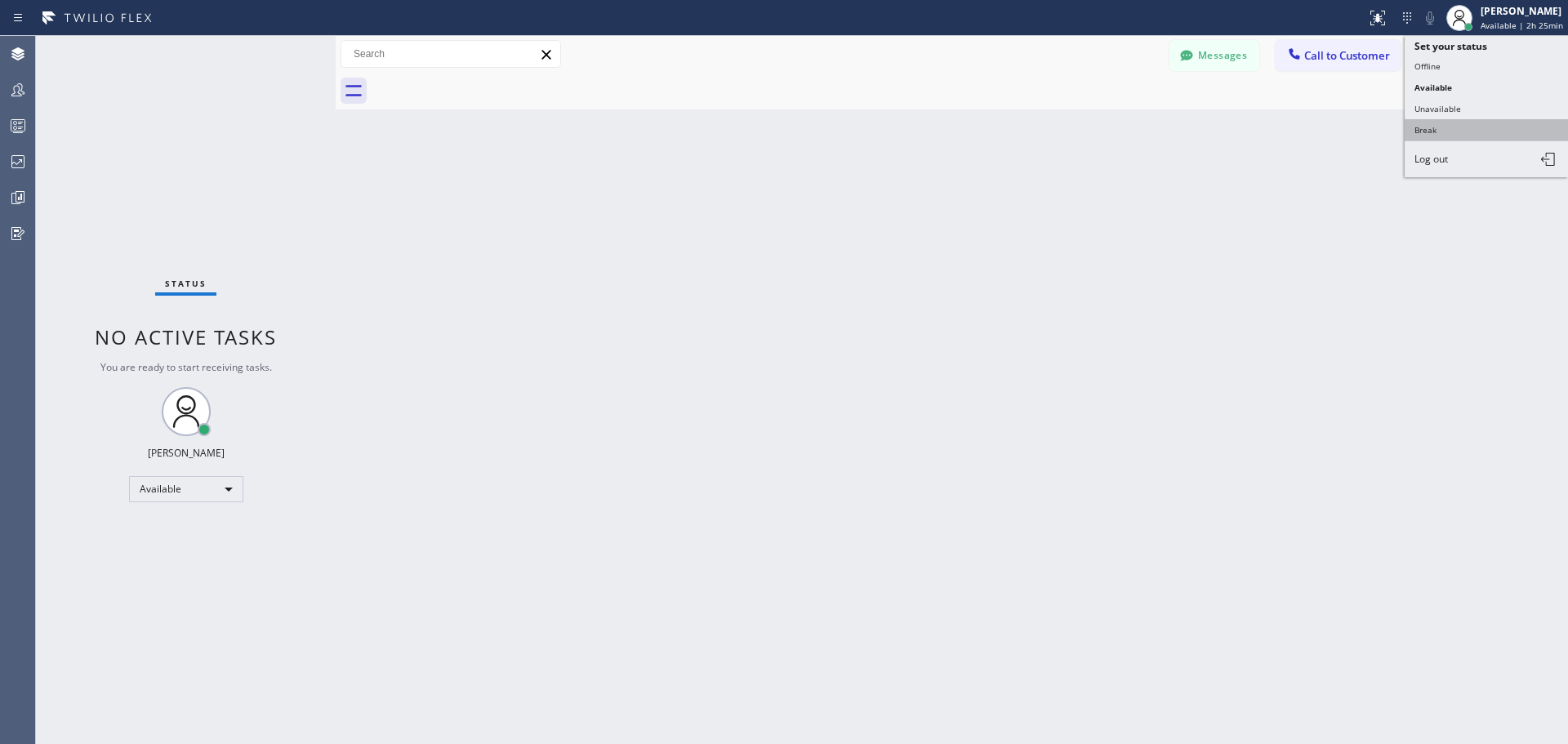
click at [1460, 130] on button "Break" at bounding box center [1486, 130] width 163 height 21
